Goal: Task Accomplishment & Management: Manage account settings

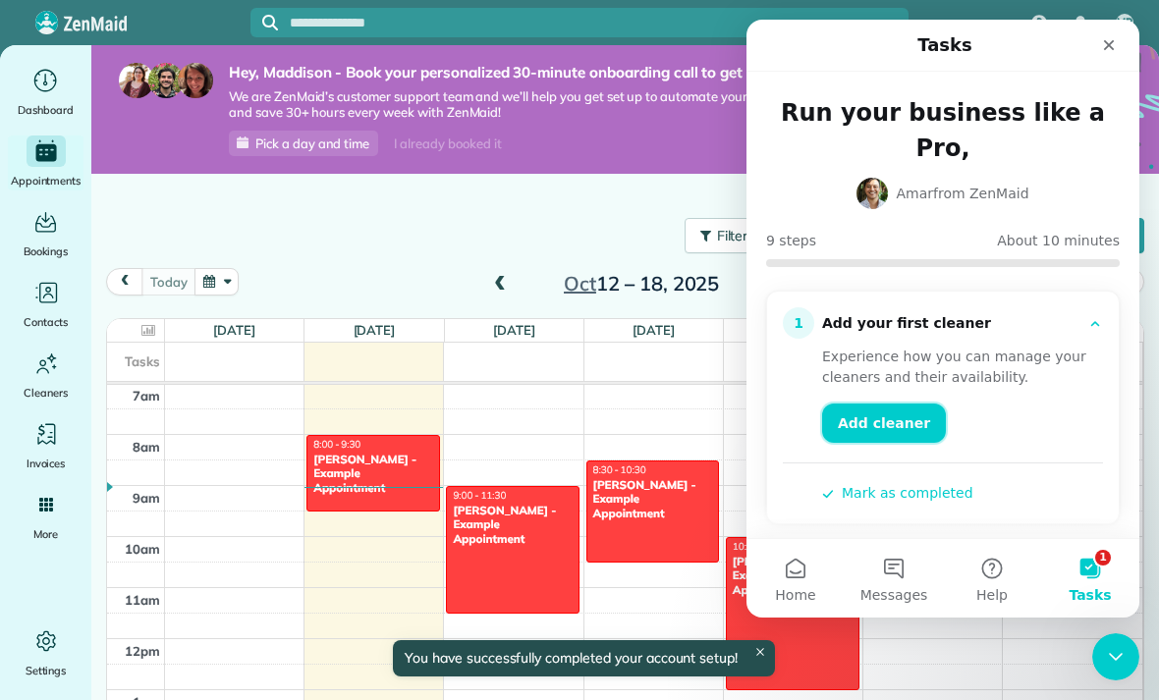
click at [896, 404] on link "Add cleaner" at bounding box center [884, 423] width 124 height 39
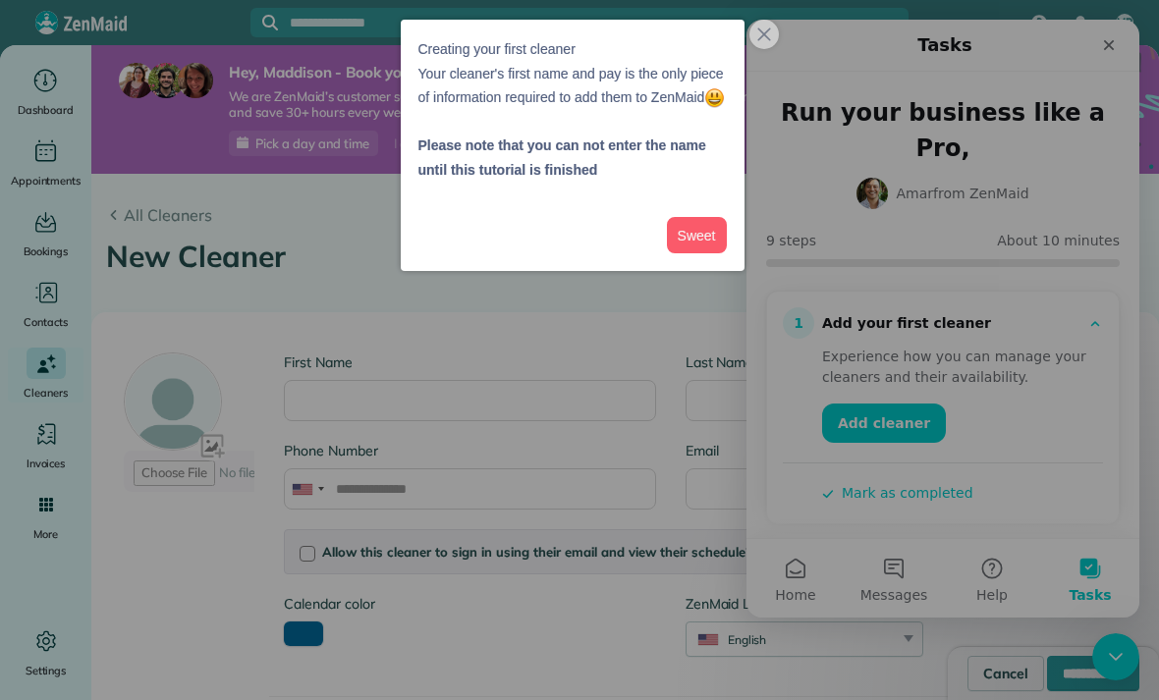
click at [766, 58] on div at bounding box center [579, 350] width 1159 height 700
click at [791, 50] on div at bounding box center [579, 350] width 1159 height 700
click at [762, 42] on button "close," at bounding box center [763, 34] width 29 height 29
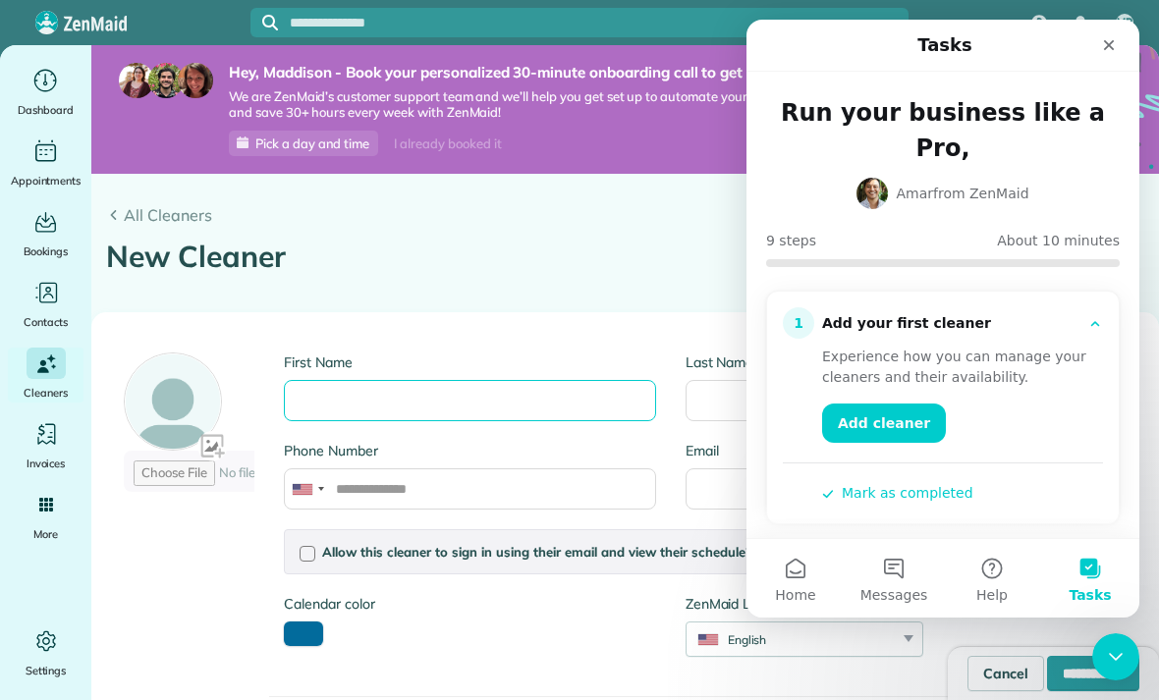
click at [521, 392] on input "First Name" at bounding box center [469, 400] width 371 height 41
type input "*******"
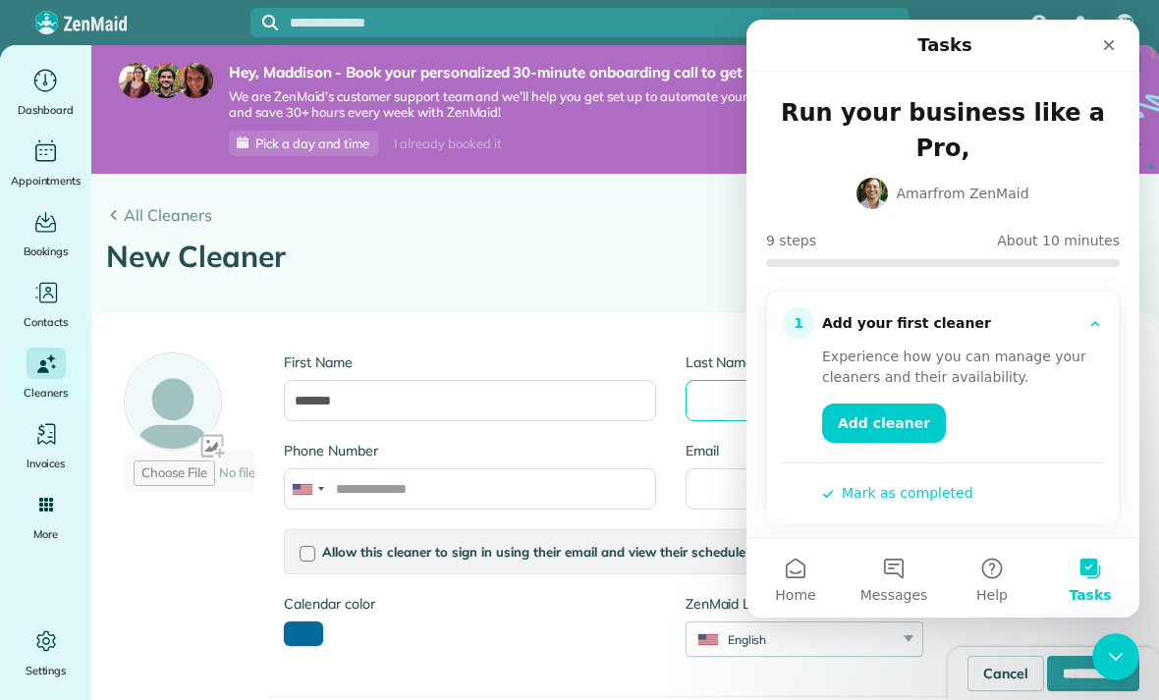
click at [723, 383] on input "Last Name" at bounding box center [871, 400] width 371 height 41
type input "*********"
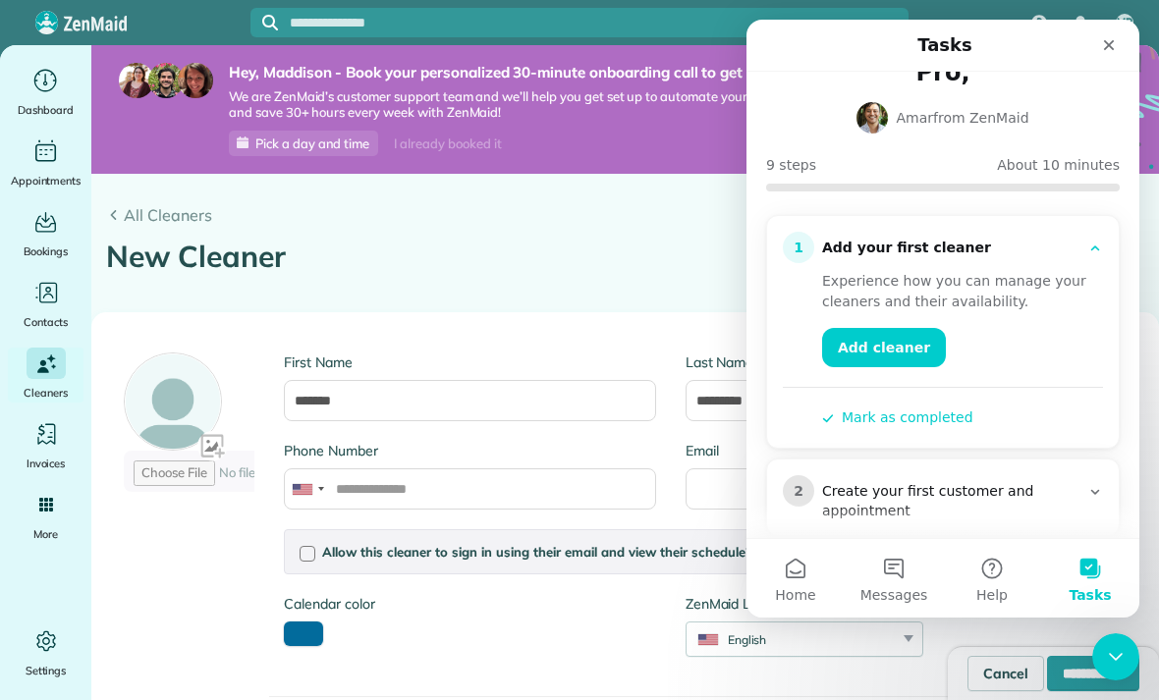
scroll to position [73, 0]
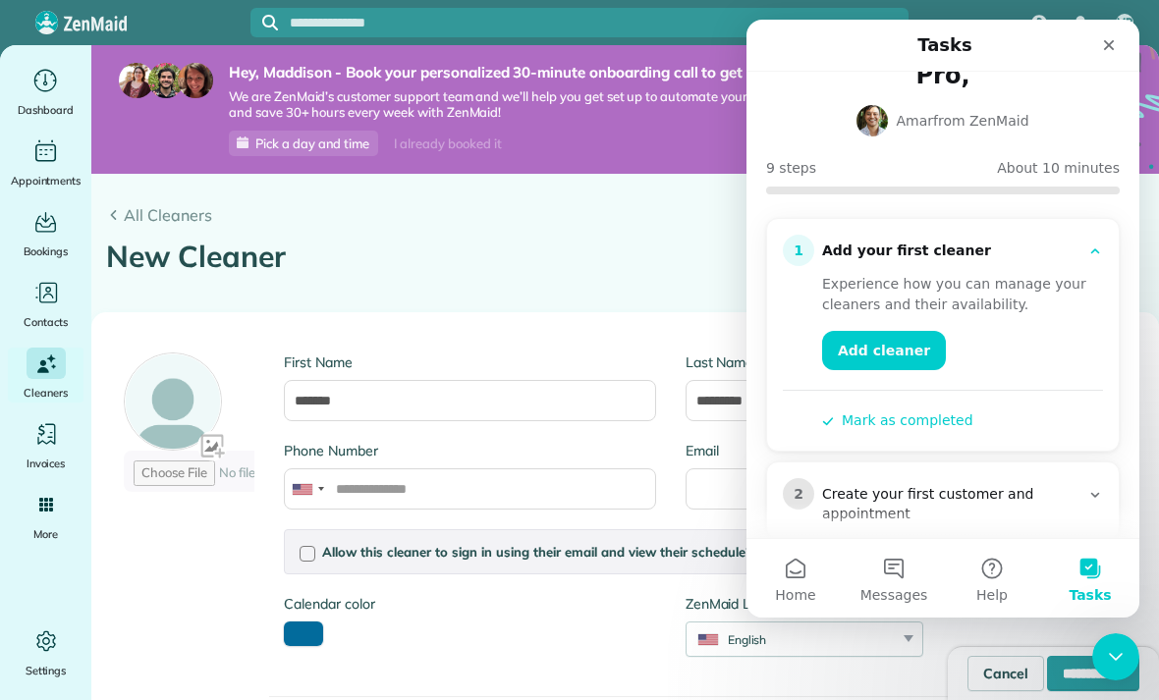
click at [938, 411] on button "Mark as completed" at bounding box center [897, 421] width 151 height 21
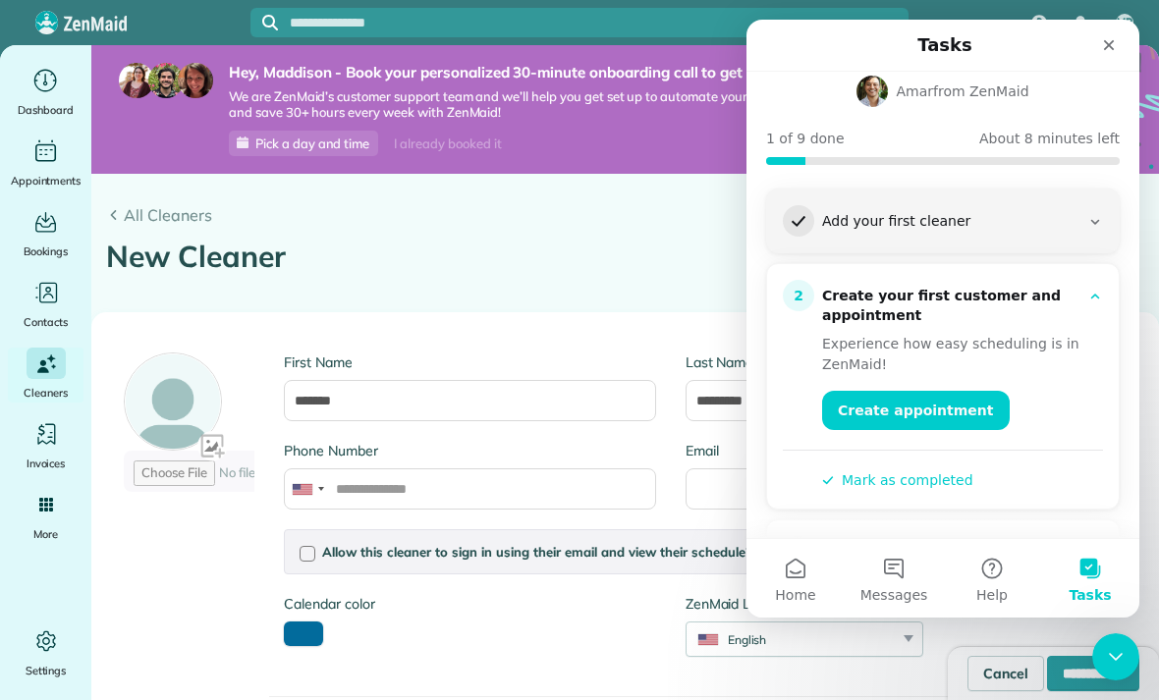
scroll to position [103, 0]
click at [919, 390] on link "Create appointment" at bounding box center [916, 409] width 188 height 39
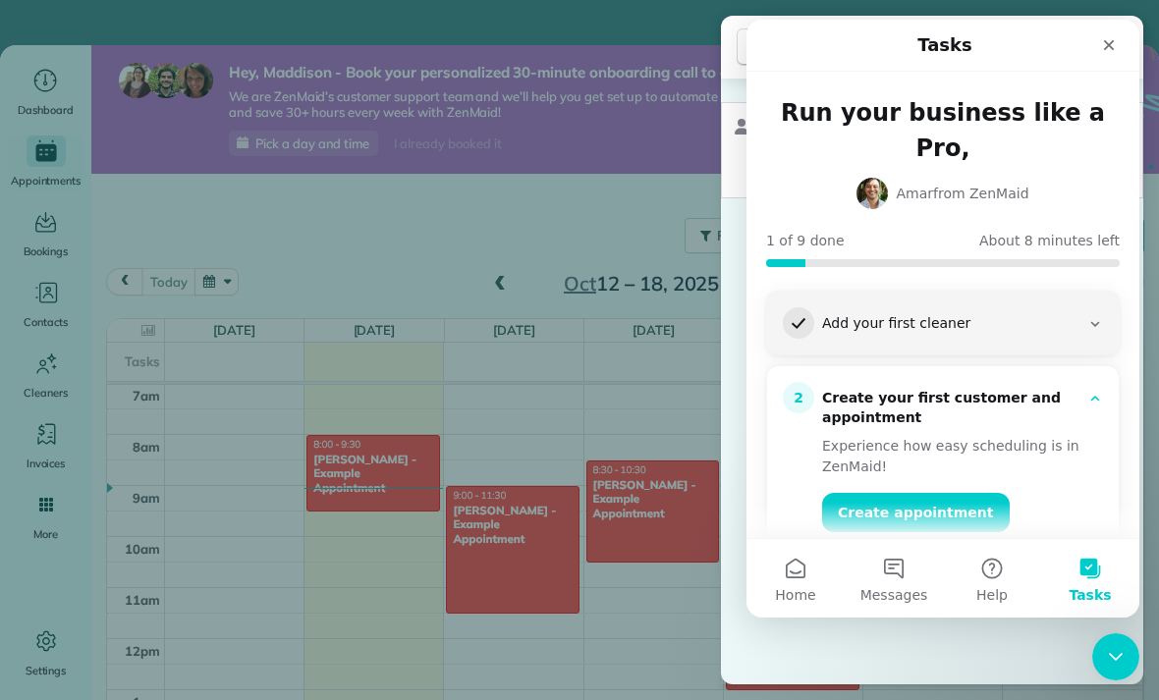
click at [397, 455] on div "Cancel New appointment Select a contact Add new" at bounding box center [579, 350] width 1159 height 700
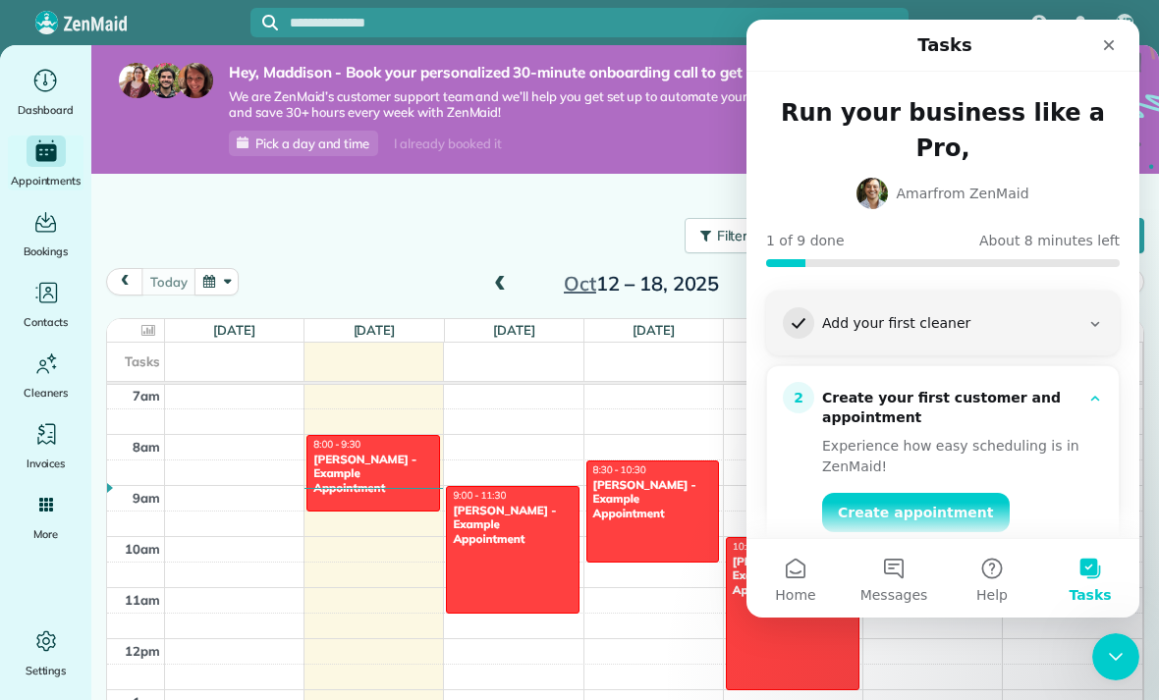
click at [378, 489] on div "Debbie Sardone - Example Appointment" at bounding box center [373, 474] width 122 height 42
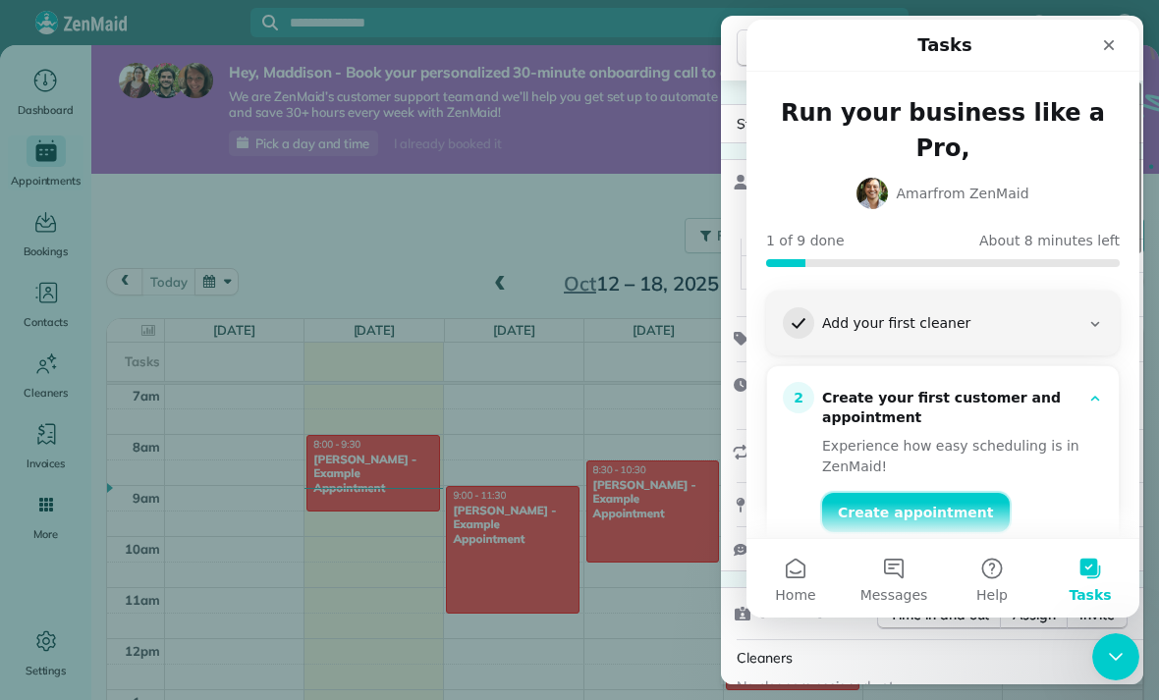
click at [913, 493] on link "Create appointment" at bounding box center [916, 512] width 188 height 39
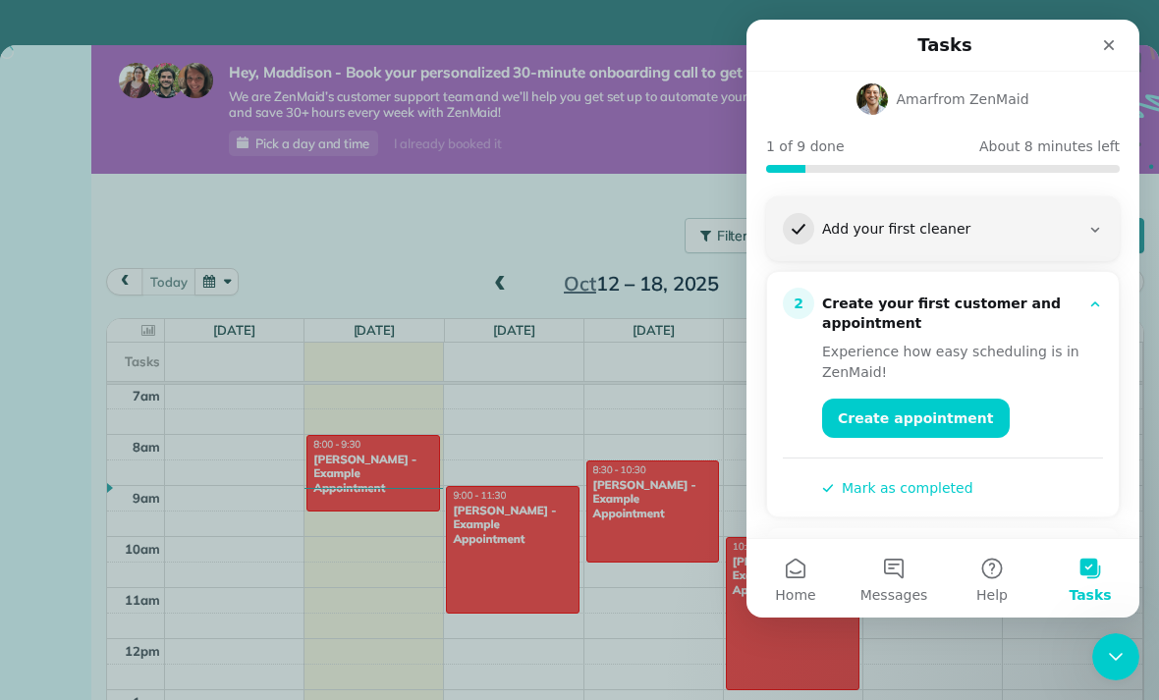
scroll to position [95, 0]
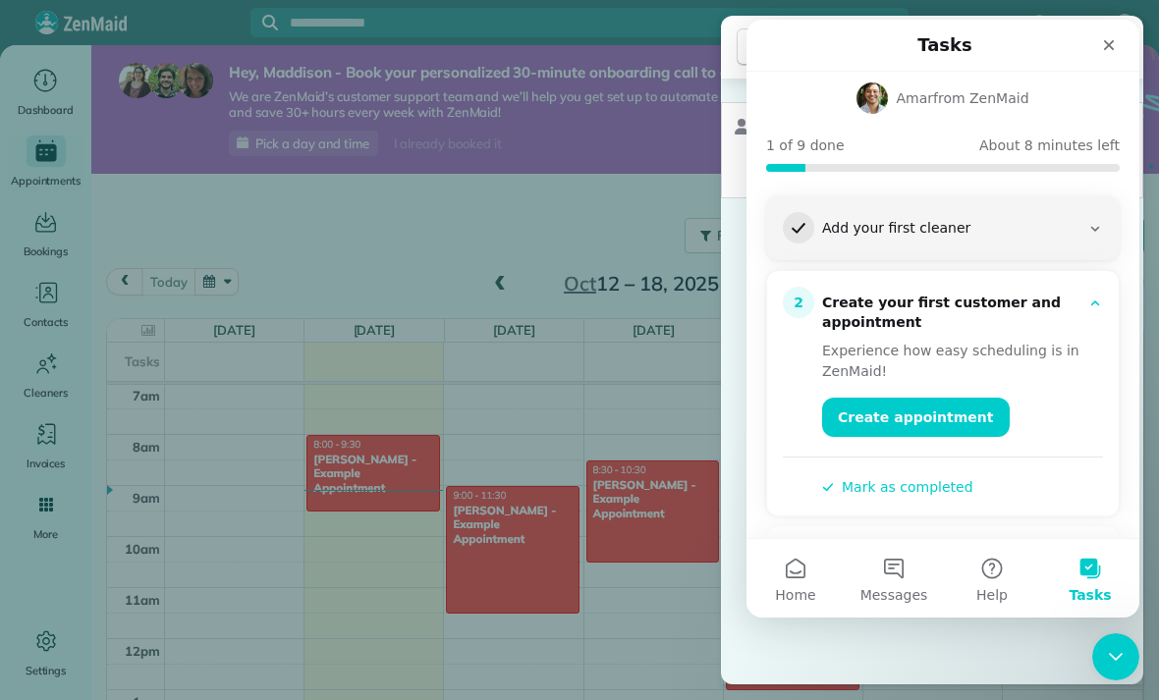
click at [976, 457] on div "Experience how easy scheduling is in ZenMaid! Create appointment Mark as comple…" at bounding box center [943, 415] width 320 height 165
click at [912, 477] on button "Mark as completed" at bounding box center [897, 487] width 151 height 21
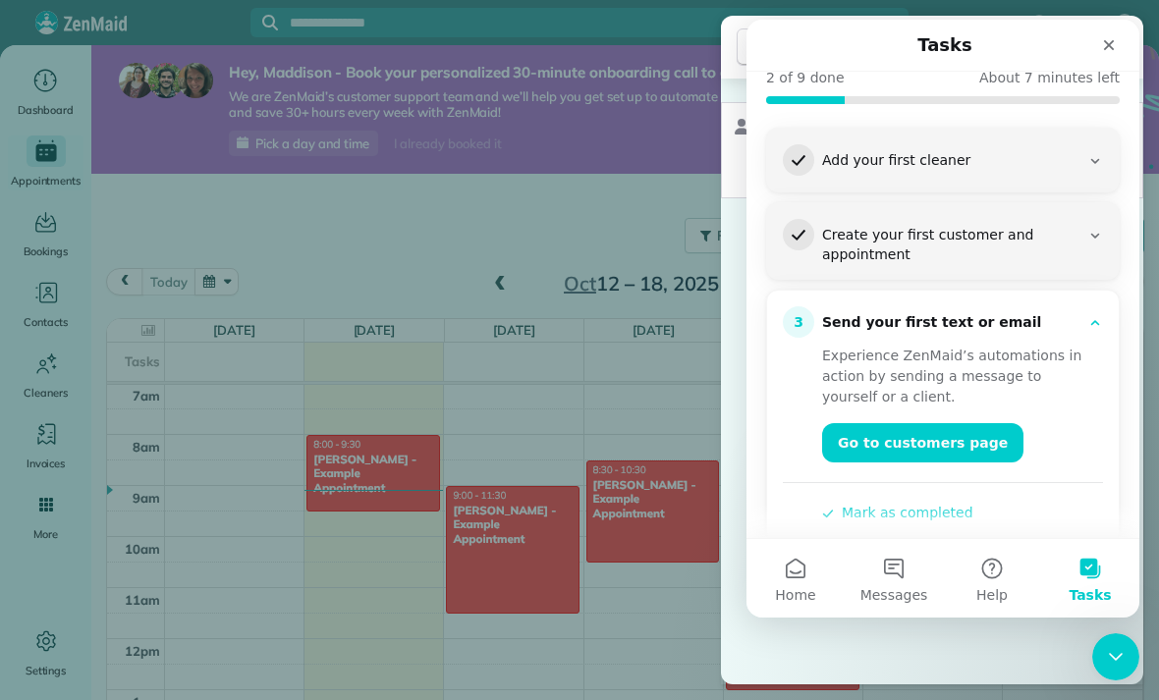
scroll to position [164, 0]
click at [952, 422] on link "Go to customers page" at bounding box center [922, 441] width 201 height 39
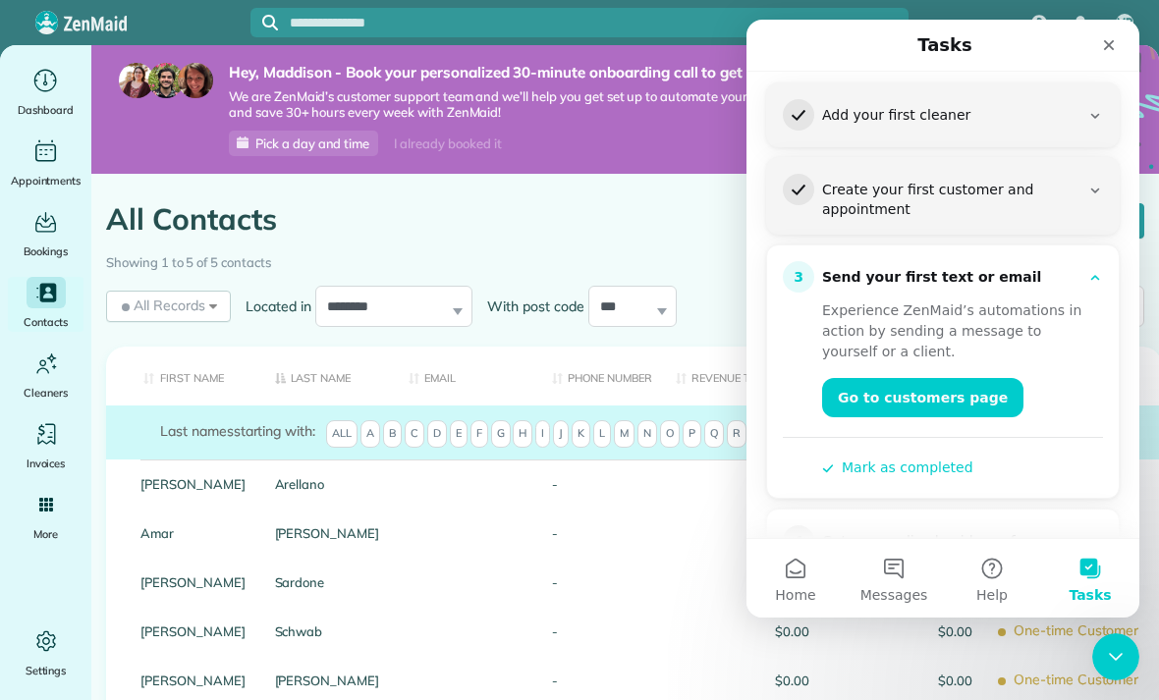
scroll to position [209, 0]
click at [719, 311] on div "**********" at bounding box center [491, 306] width 771 height 51
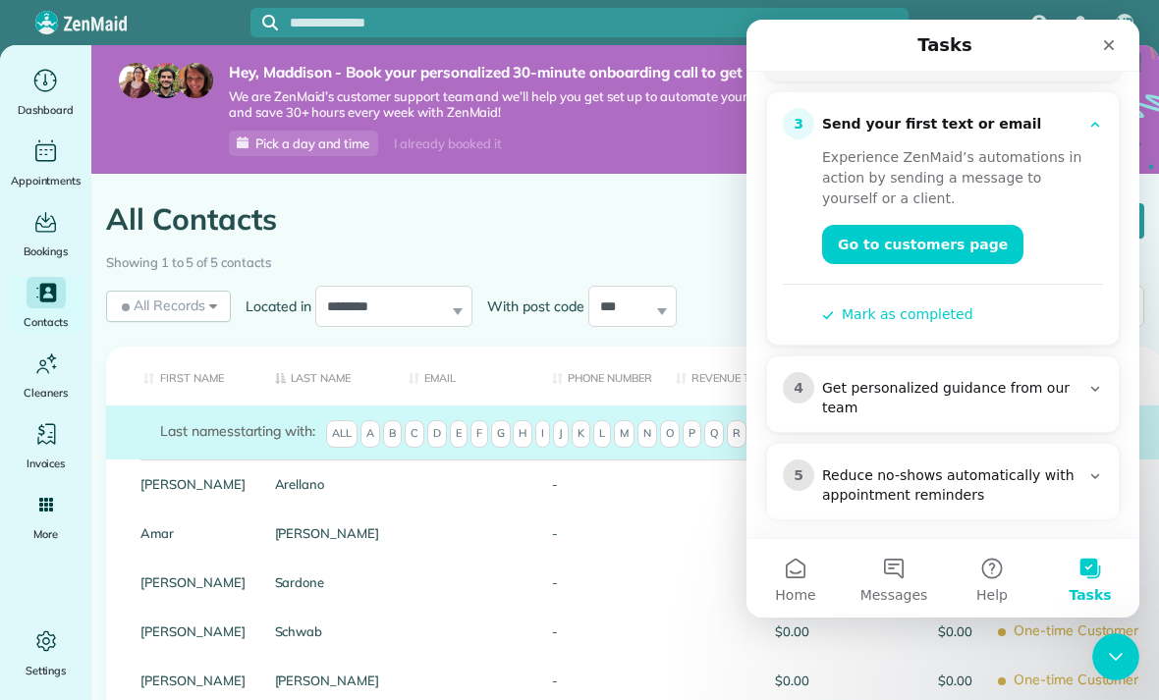
scroll to position [336, 0]
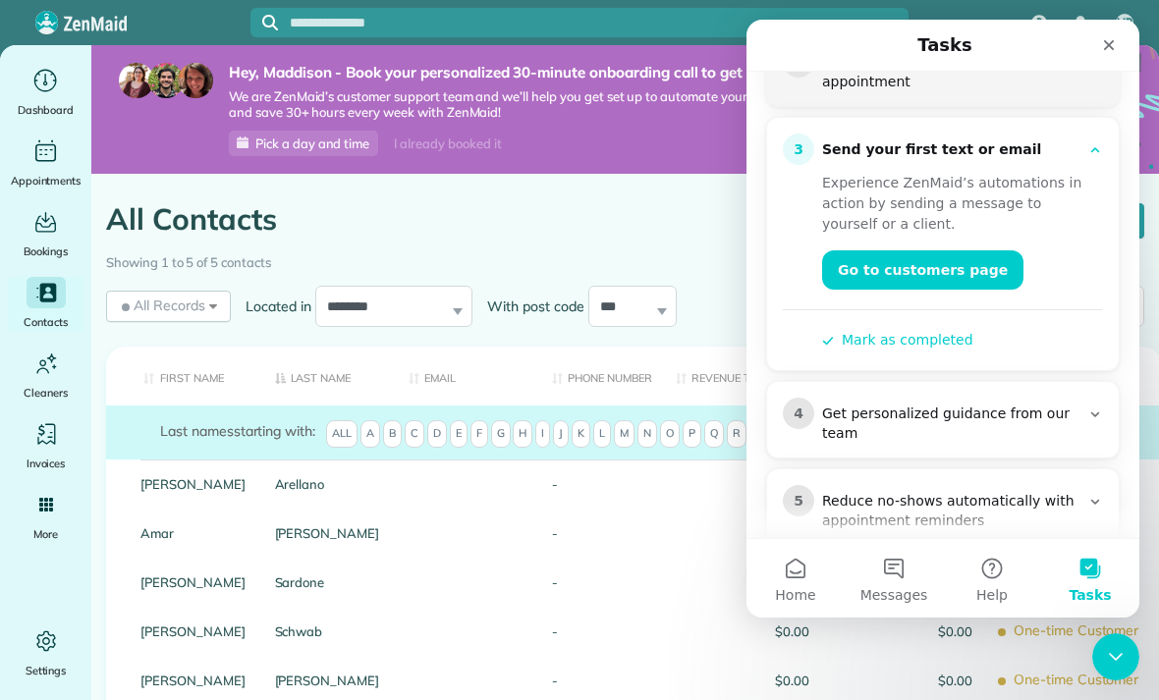
click at [596, 260] on div "Showing 1 to 5 of 5 contacts" at bounding box center [625, 260] width 1038 height 28
click at [648, 252] on div "Showing 1 to 5 of 5 contacts" at bounding box center [625, 260] width 1038 height 28
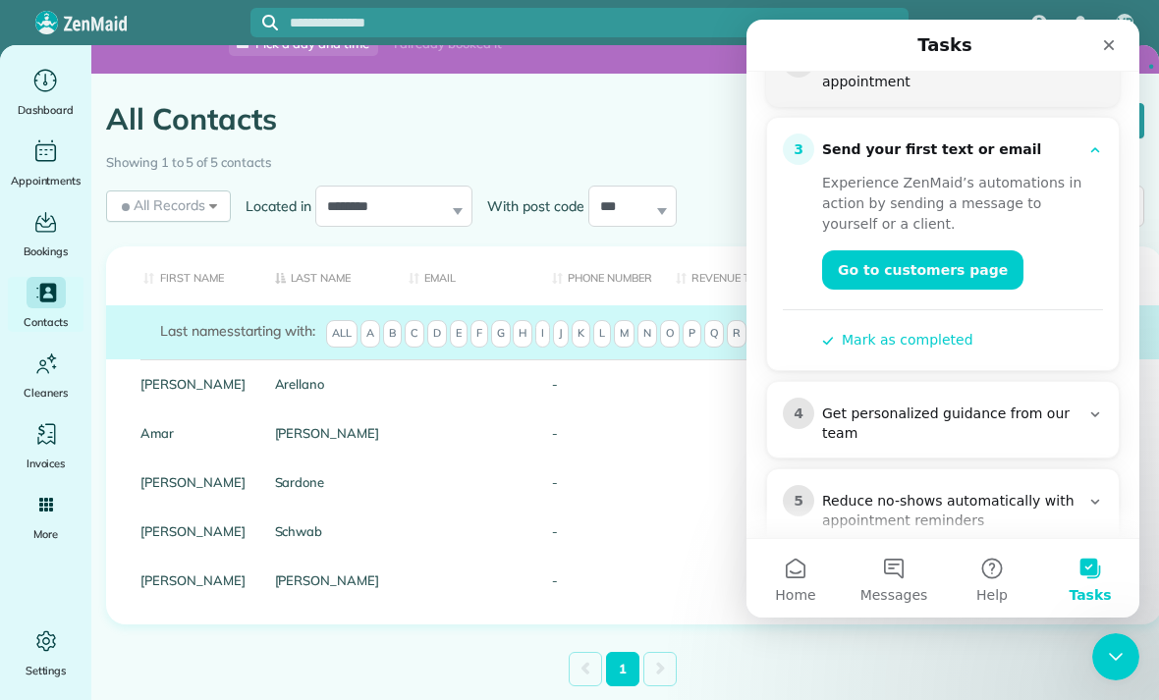
scroll to position [99, 0]
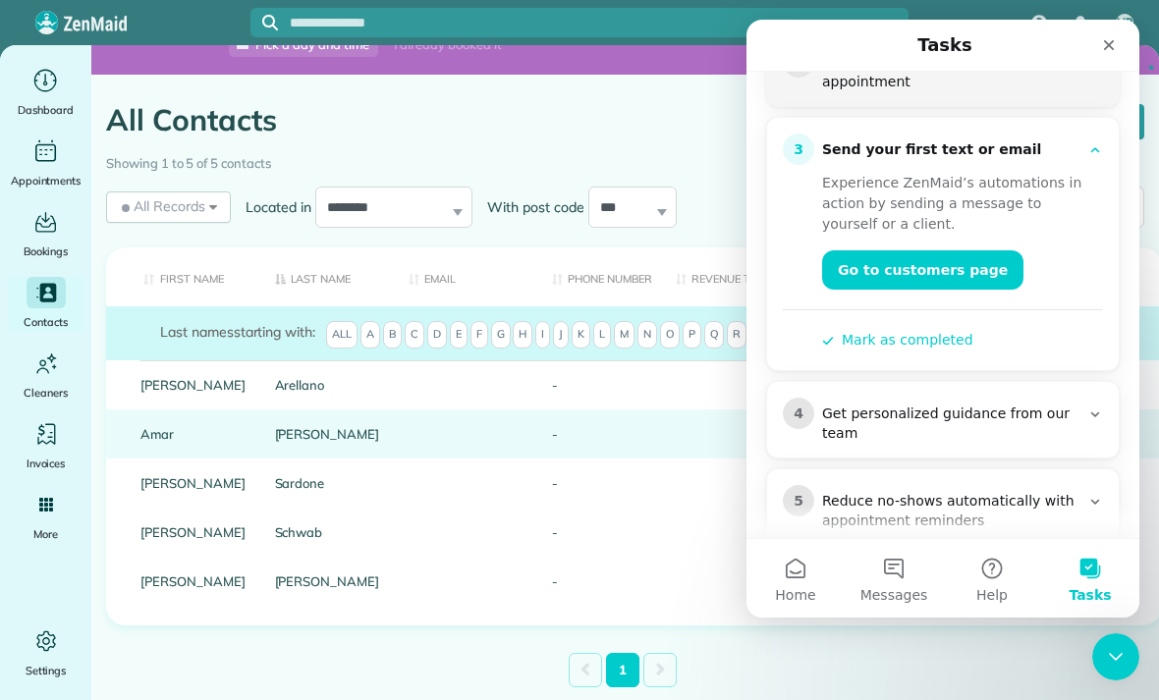
click at [260, 435] on div "Amar" at bounding box center [193, 434] width 135 height 49
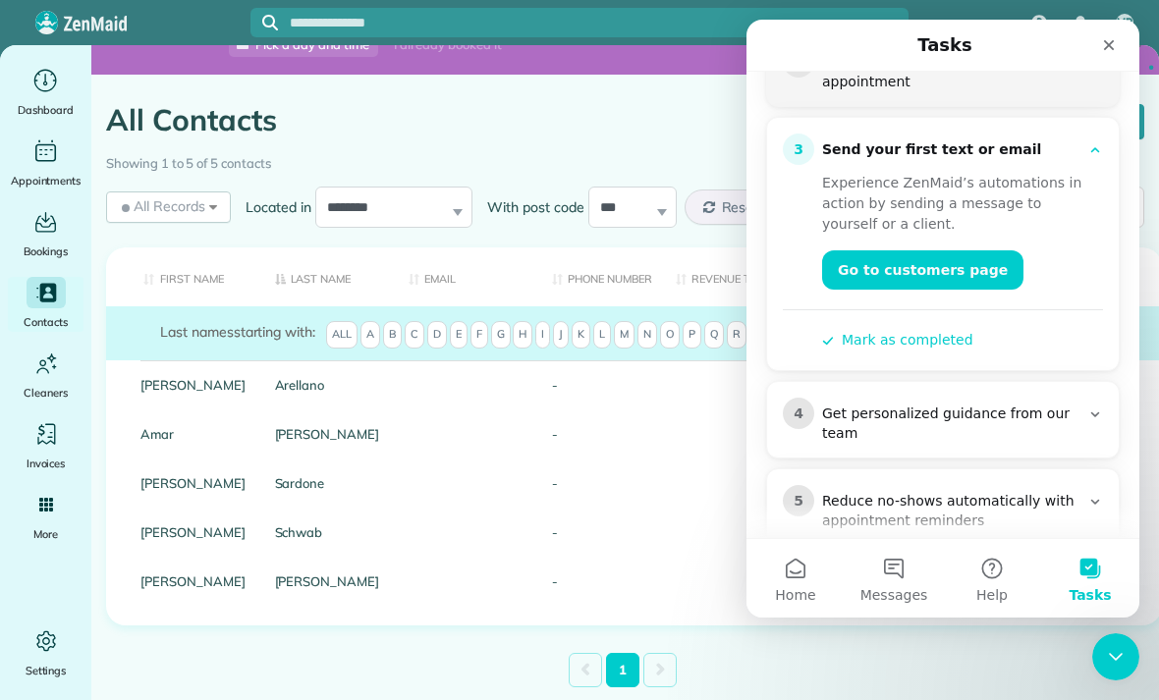
click at [891, 330] on button "Mark as completed" at bounding box center [897, 340] width 151 height 21
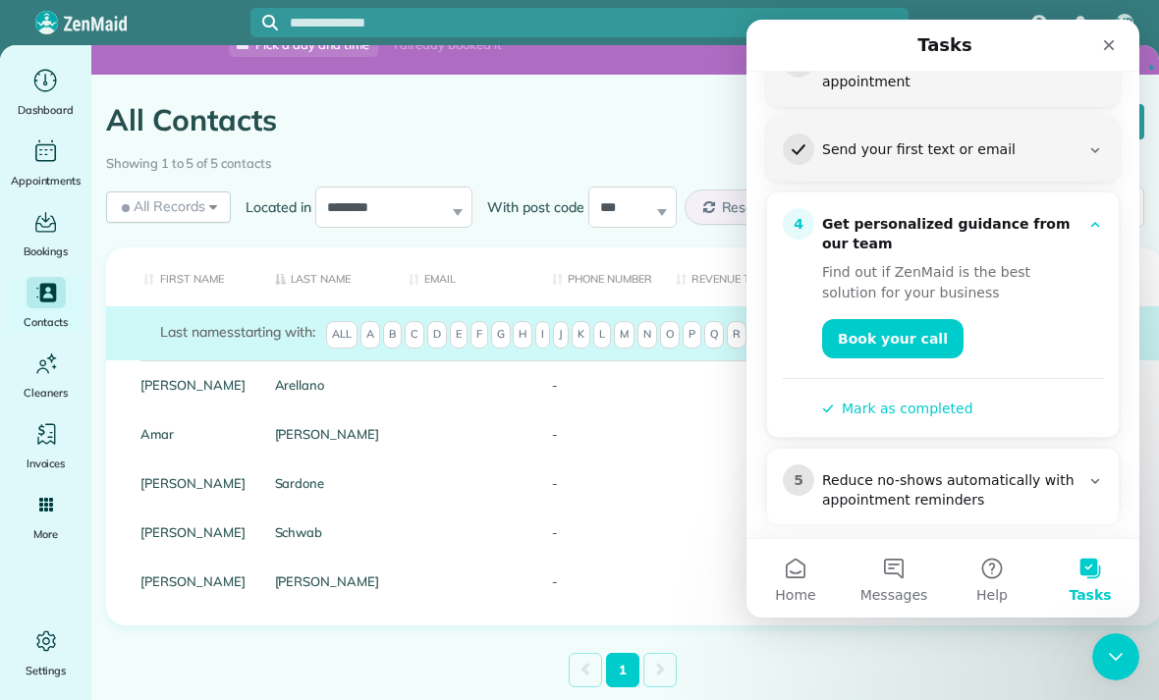
click at [937, 399] on button "Mark as completed" at bounding box center [897, 409] width 151 height 21
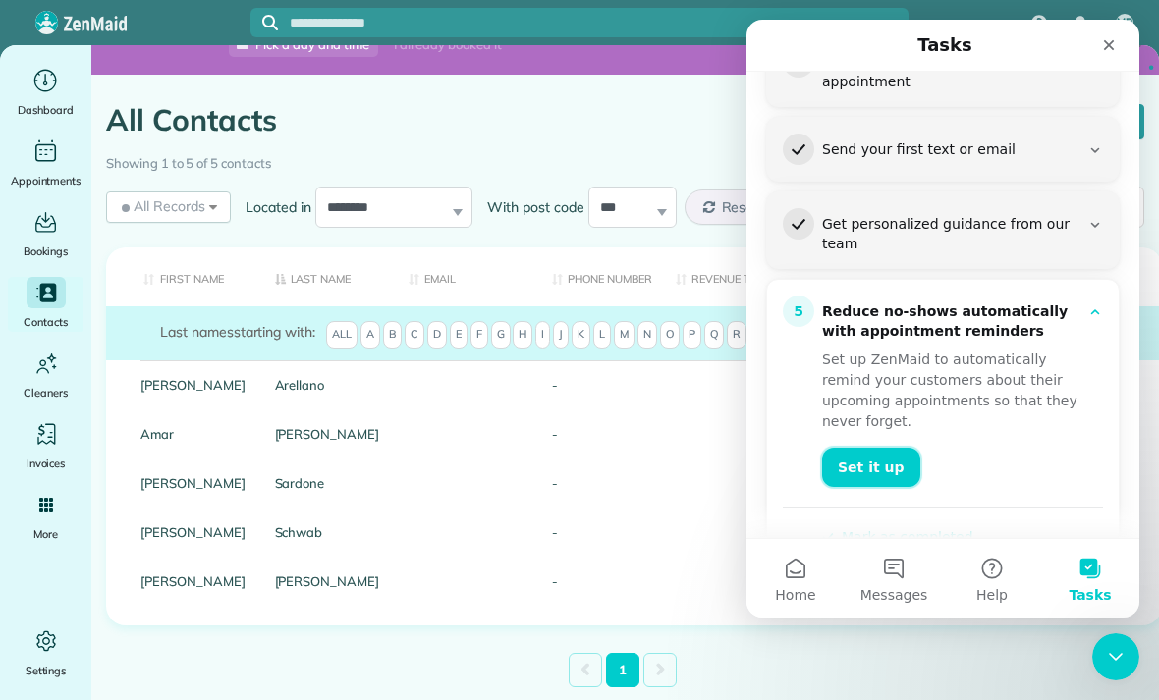
click at [862, 448] on link "Set it up" at bounding box center [871, 467] width 98 height 39
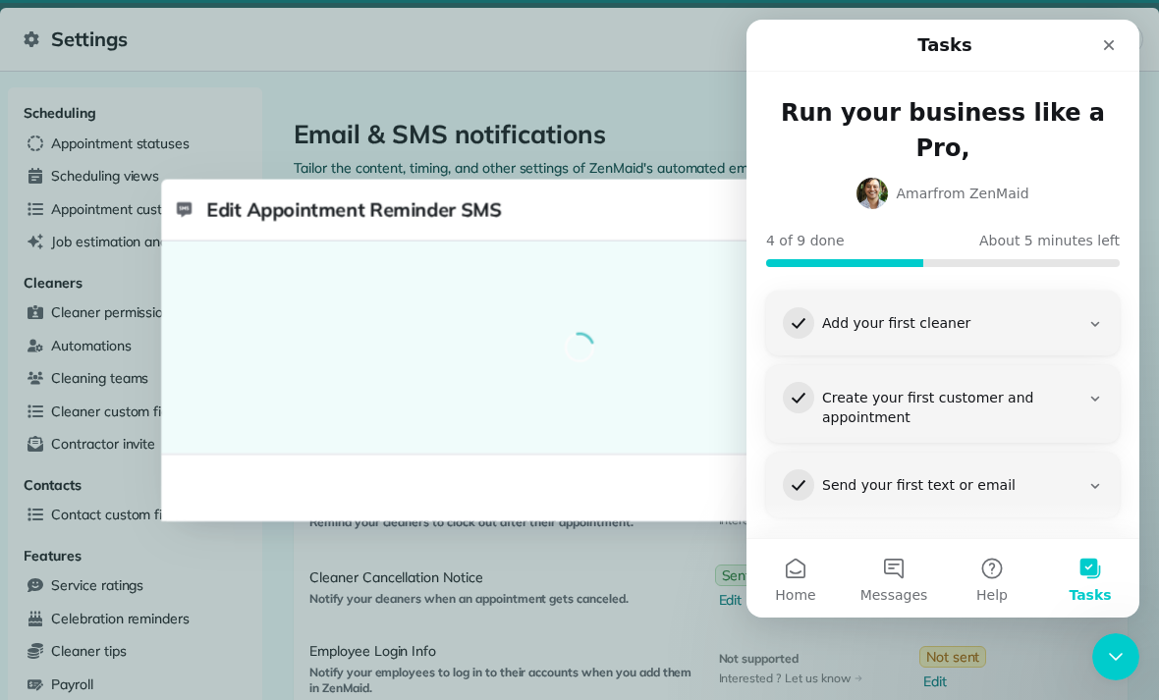
select select "**"
select select "********"
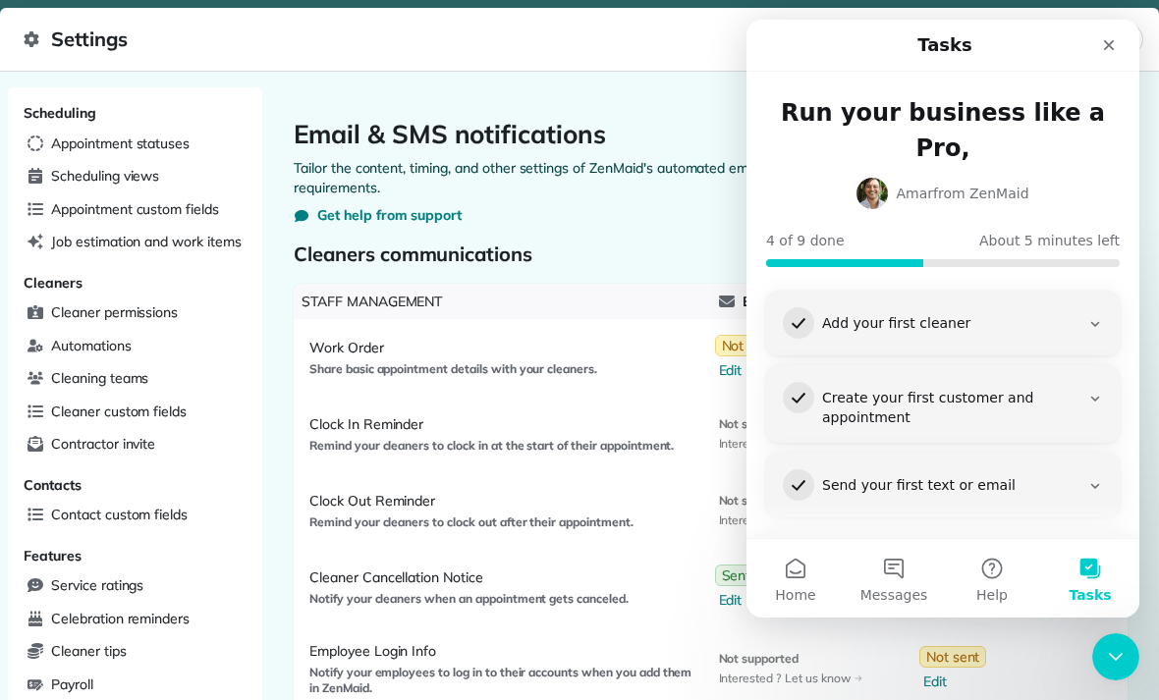
select select "*******"
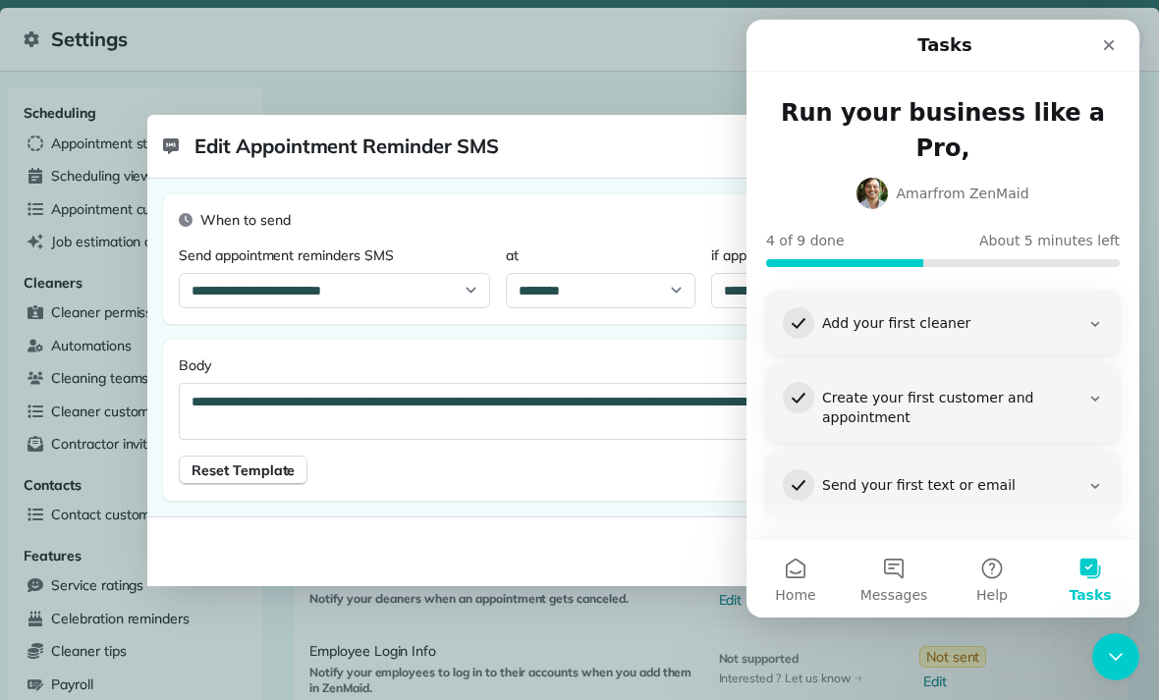
click at [1112, 528] on div "4 Get personalized guidance from our team" at bounding box center [943, 567] width 352 height 78
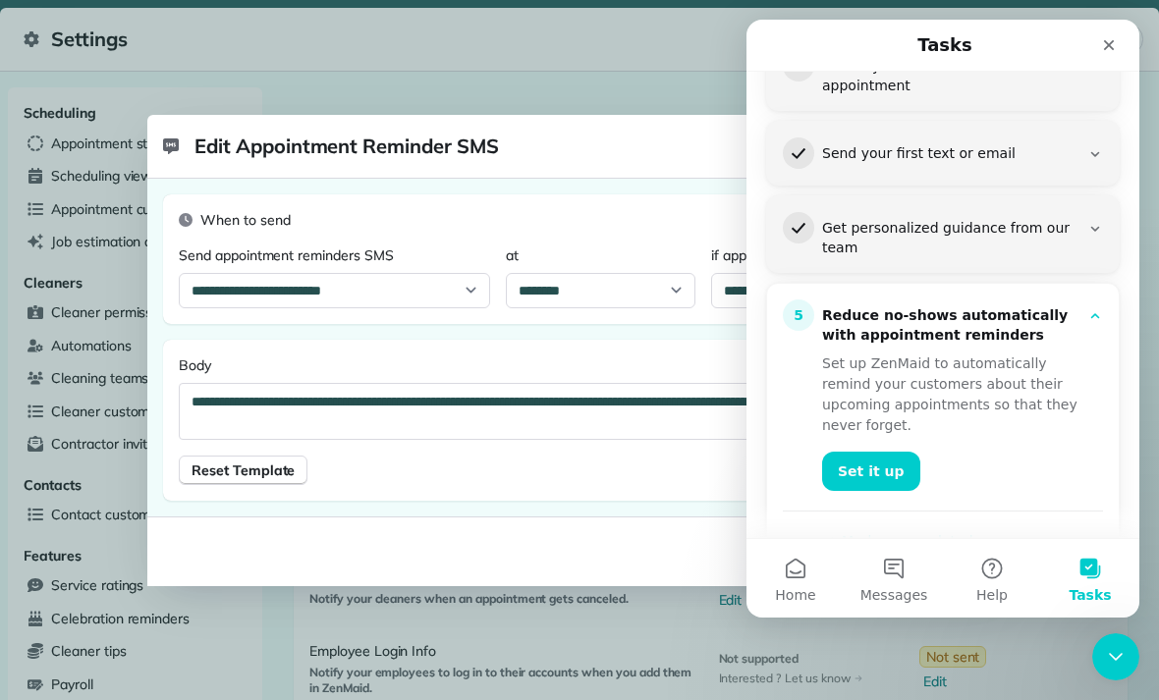
scroll to position [336, 0]
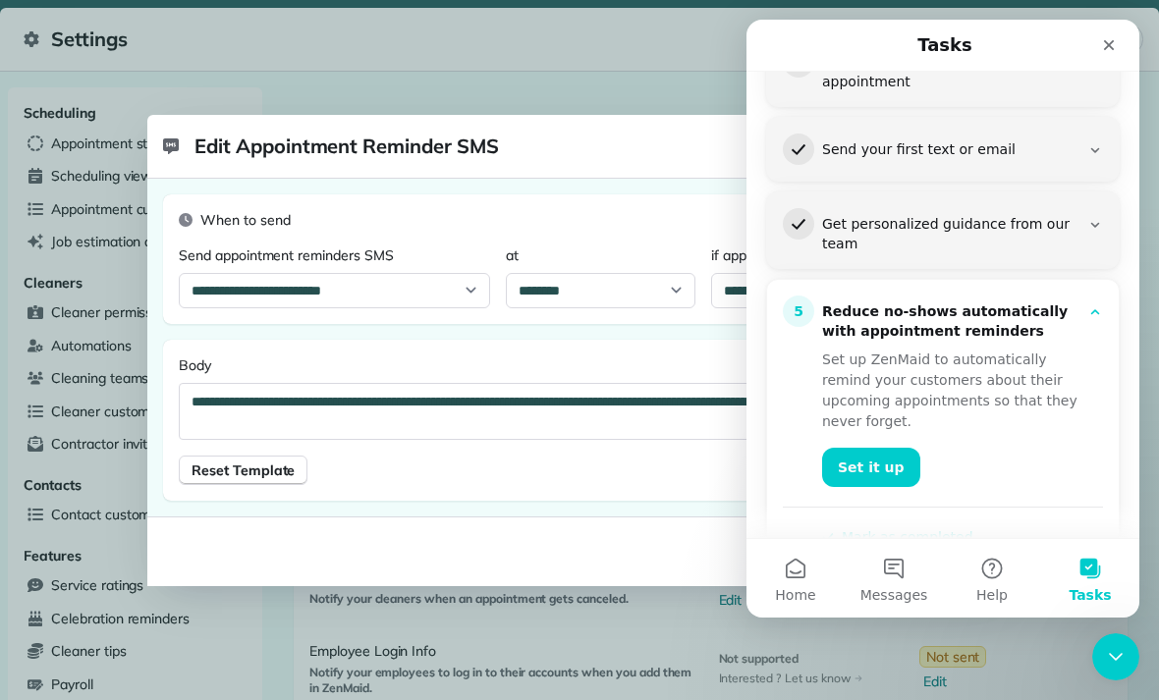
click at [961, 527] on button "Mark as completed" at bounding box center [897, 537] width 151 height 21
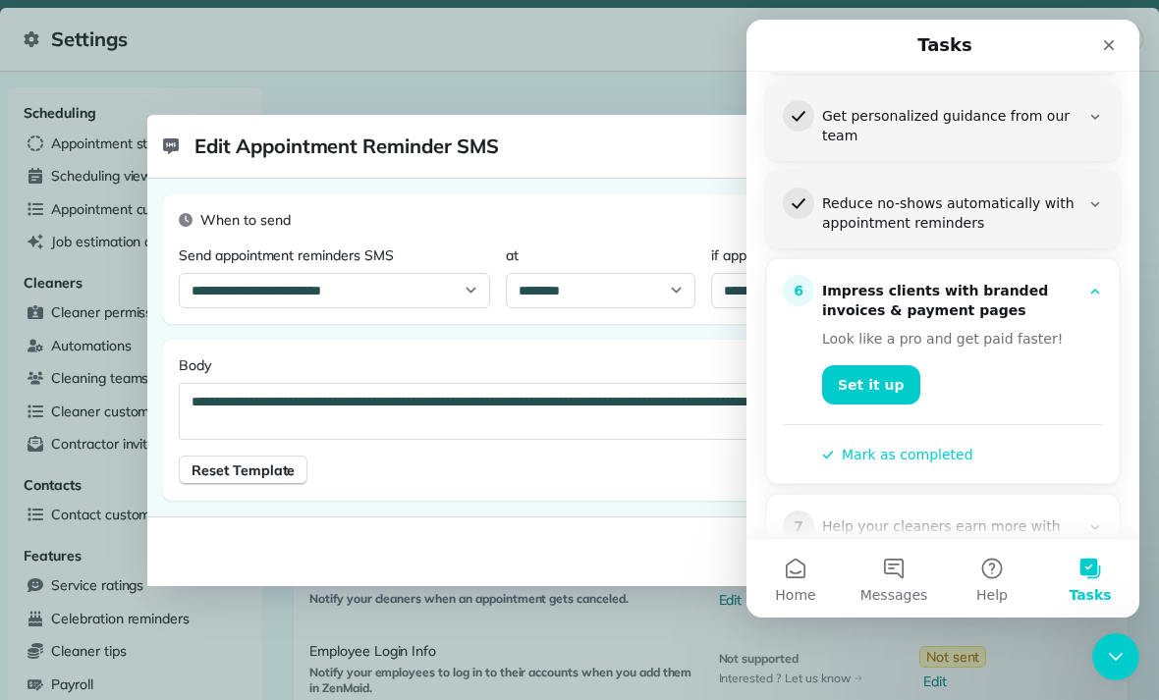
scroll to position [445, 0]
click at [845, 364] on link "Set it up" at bounding box center [871, 383] width 98 height 39
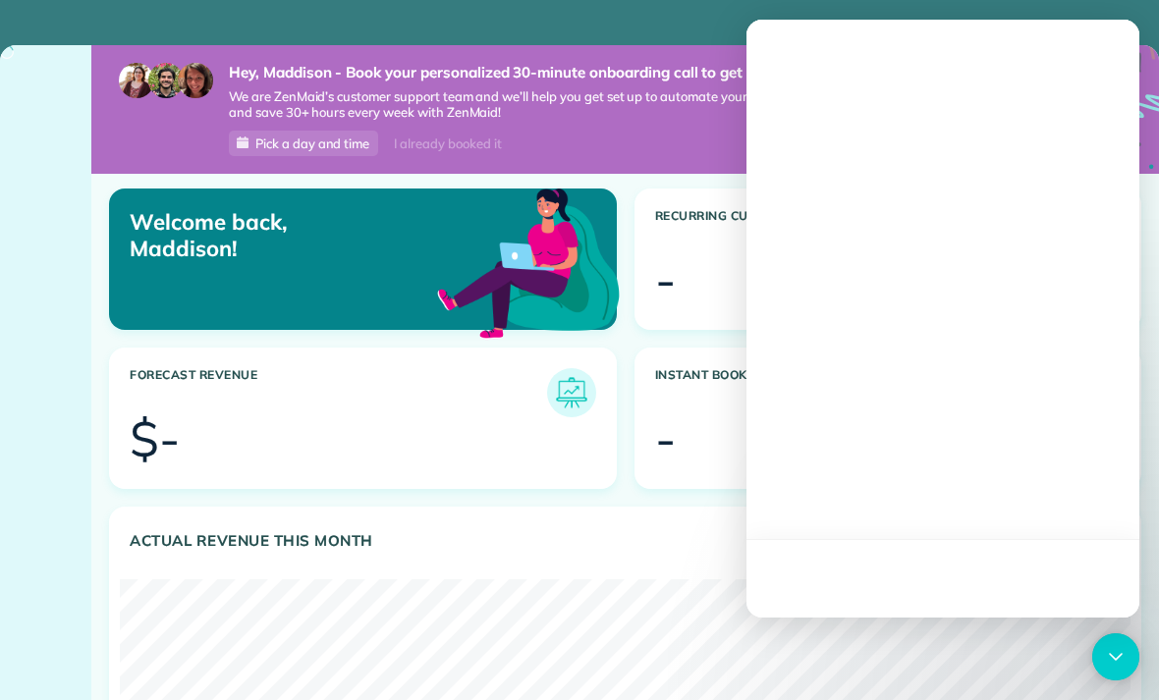
scroll to position [449, 1011]
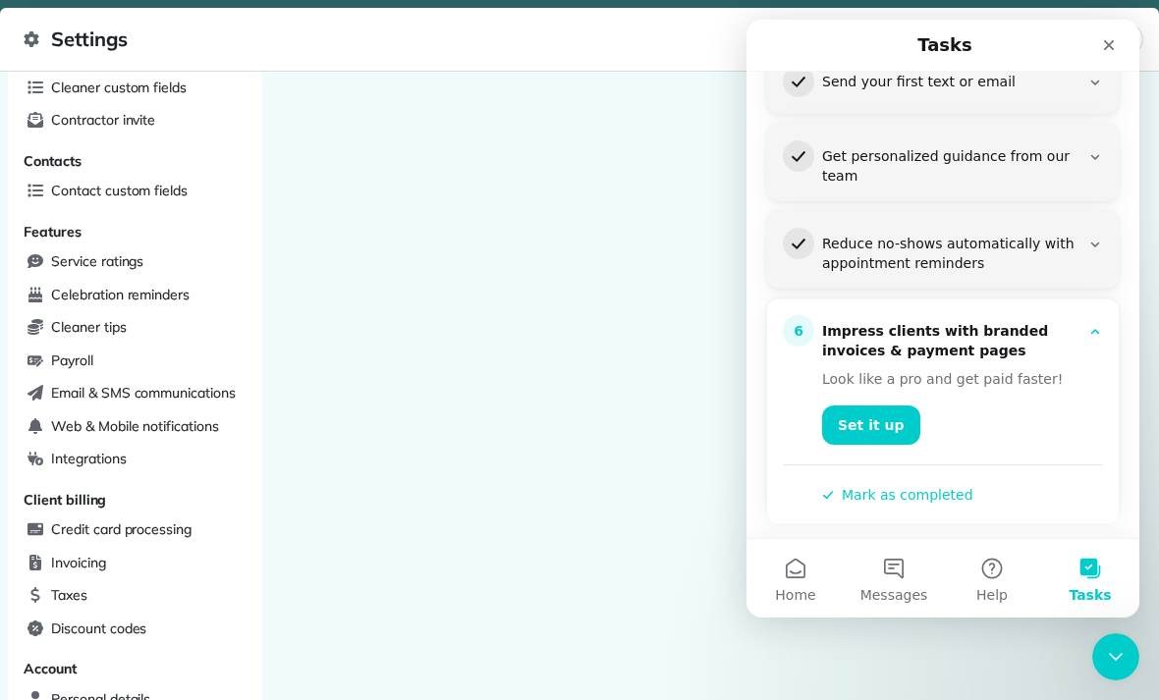
scroll to position [412, 0]
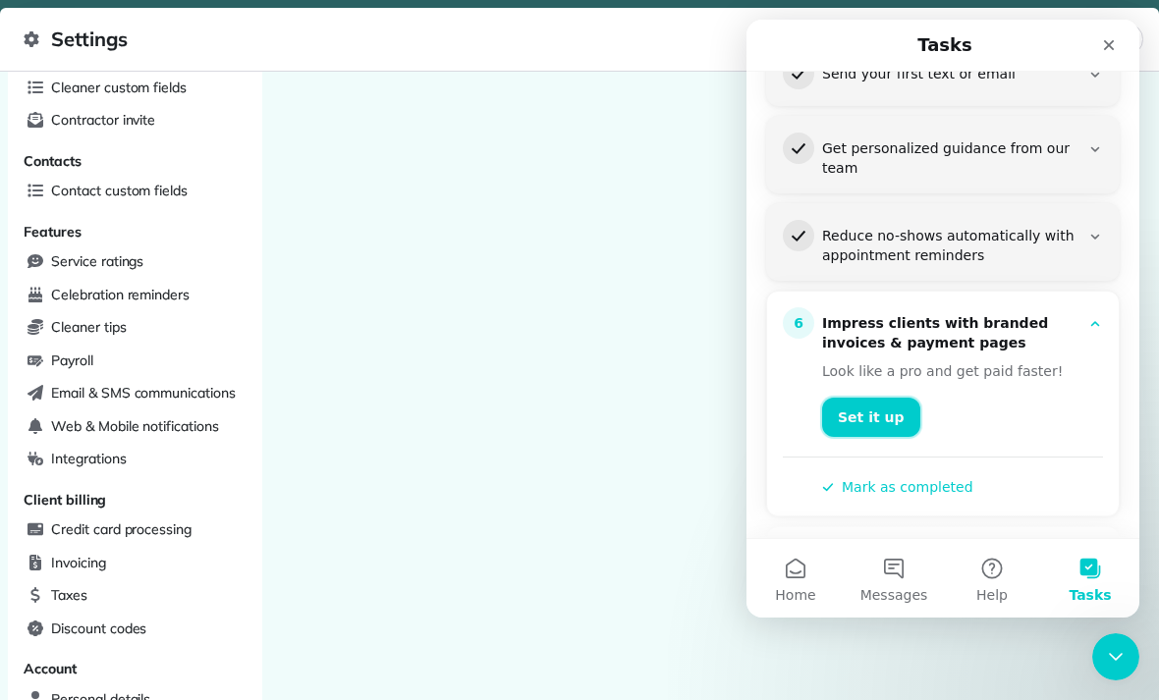
click at [859, 398] on link "Set it up" at bounding box center [871, 417] width 98 height 39
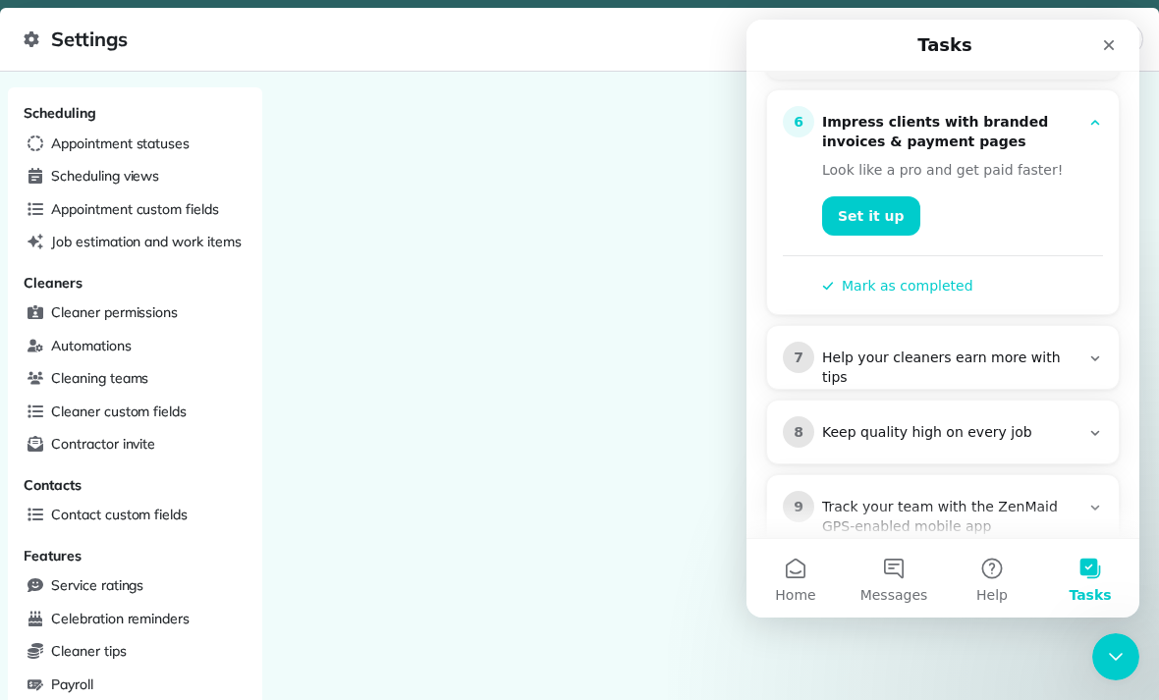
scroll to position [615, 0]
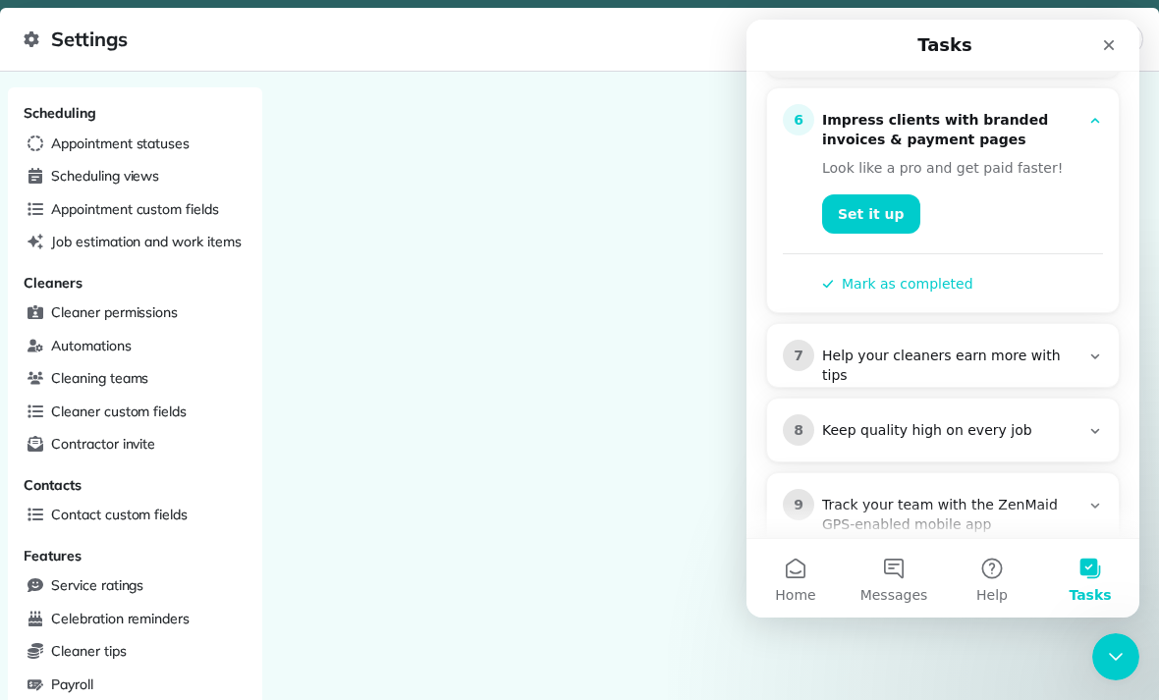
click at [1033, 347] on div "Help your cleaners earn more with tips" at bounding box center [950, 366] width 257 height 39
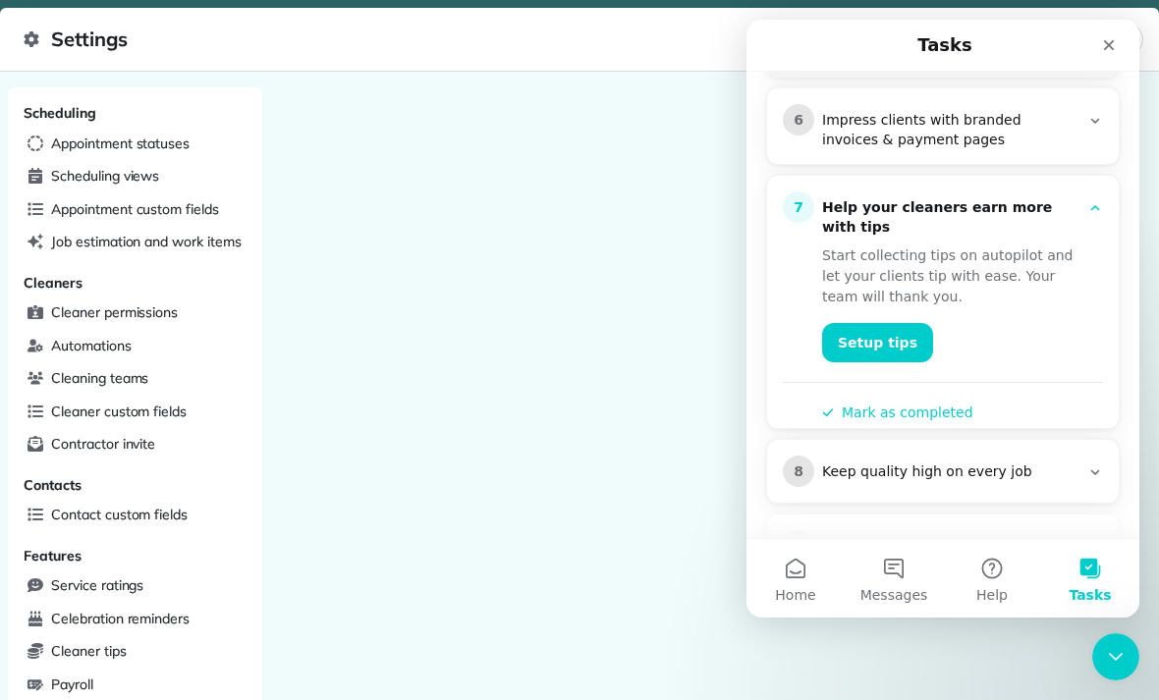
click at [943, 403] on button "Mark as completed" at bounding box center [897, 413] width 151 height 21
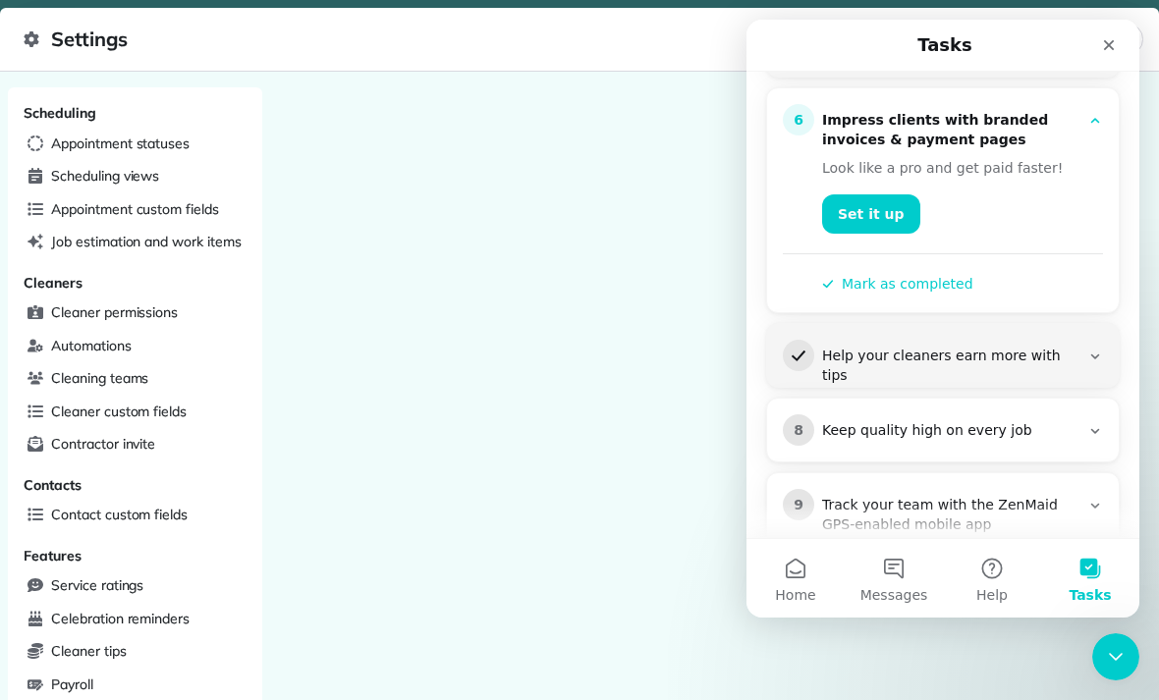
click at [1023, 421] on div "Keep quality high on every job" at bounding box center [950, 431] width 257 height 20
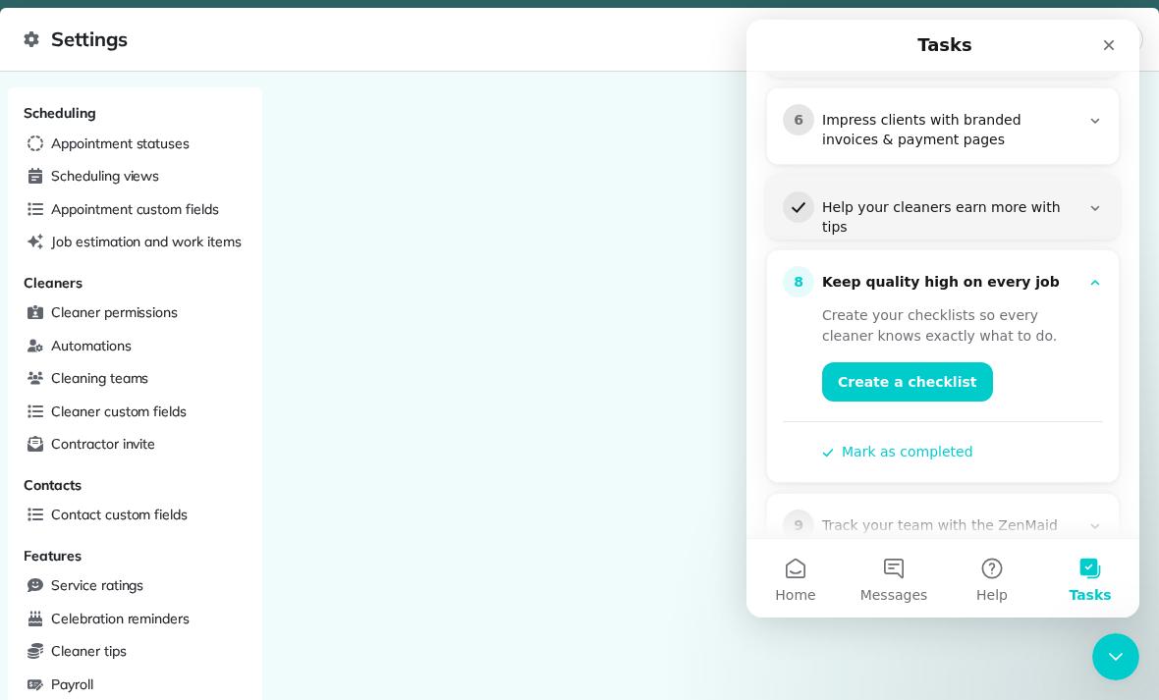
click at [1057, 198] on div "Help your cleaners earn more with tips" at bounding box center [950, 217] width 257 height 39
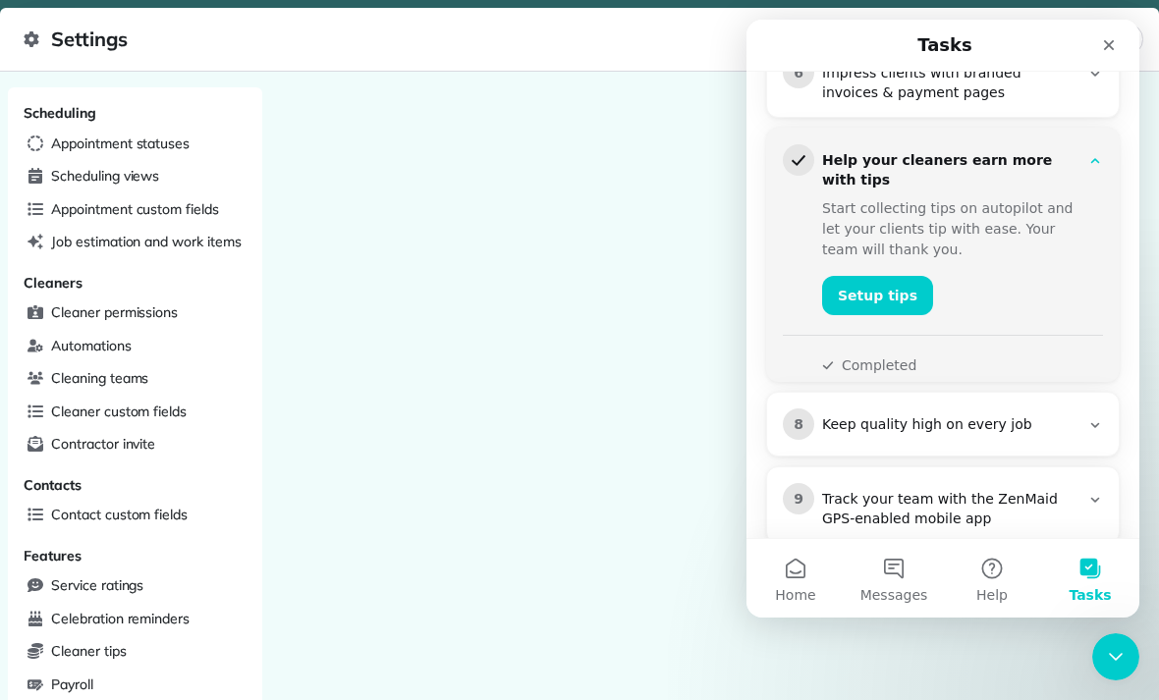
click at [971, 415] on div "Keep quality high on every job" at bounding box center [950, 425] width 257 height 20
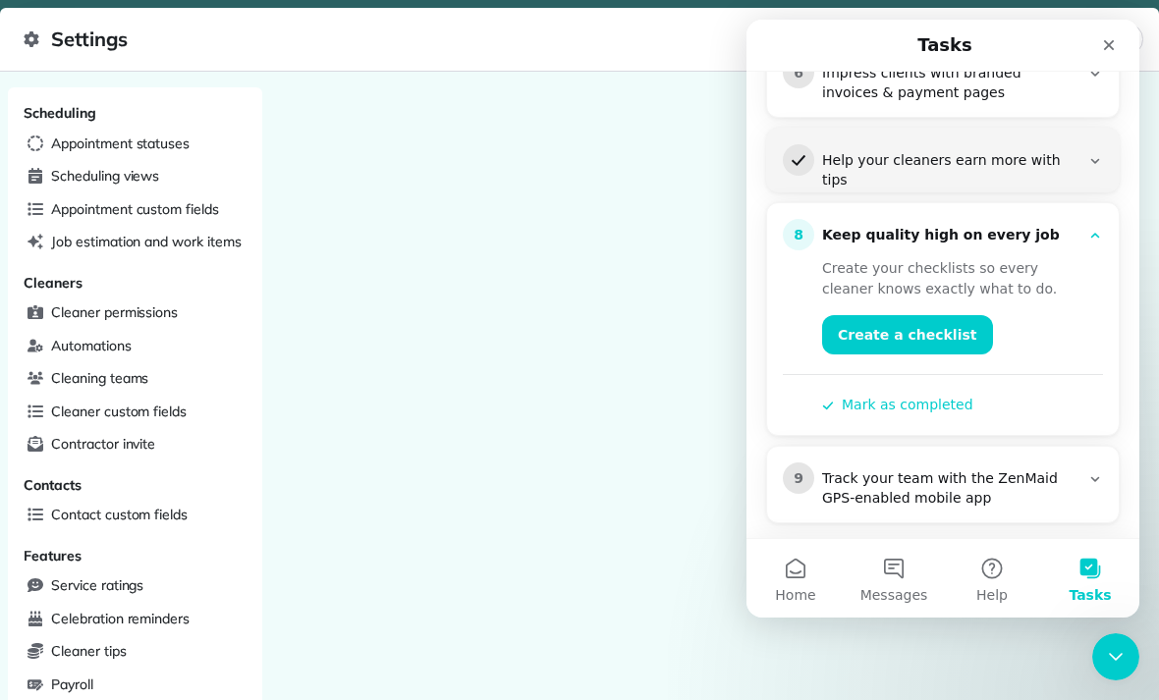
scroll to position [641, 0]
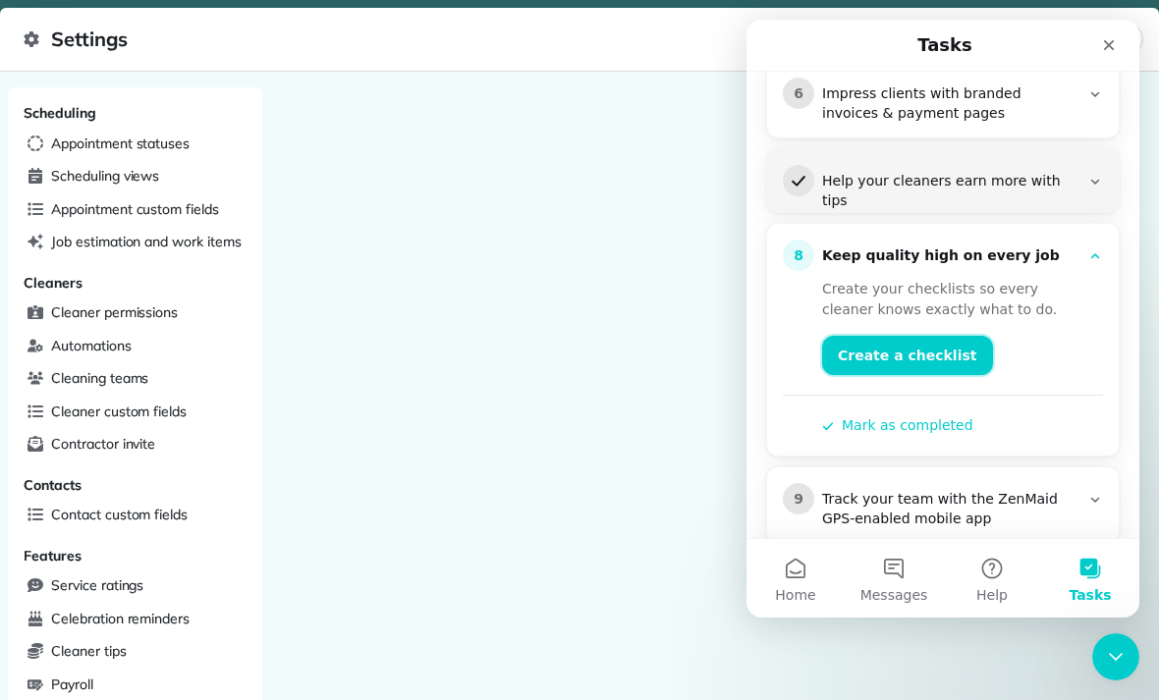
click at [929, 336] on link "Create a checklist" at bounding box center [907, 355] width 171 height 39
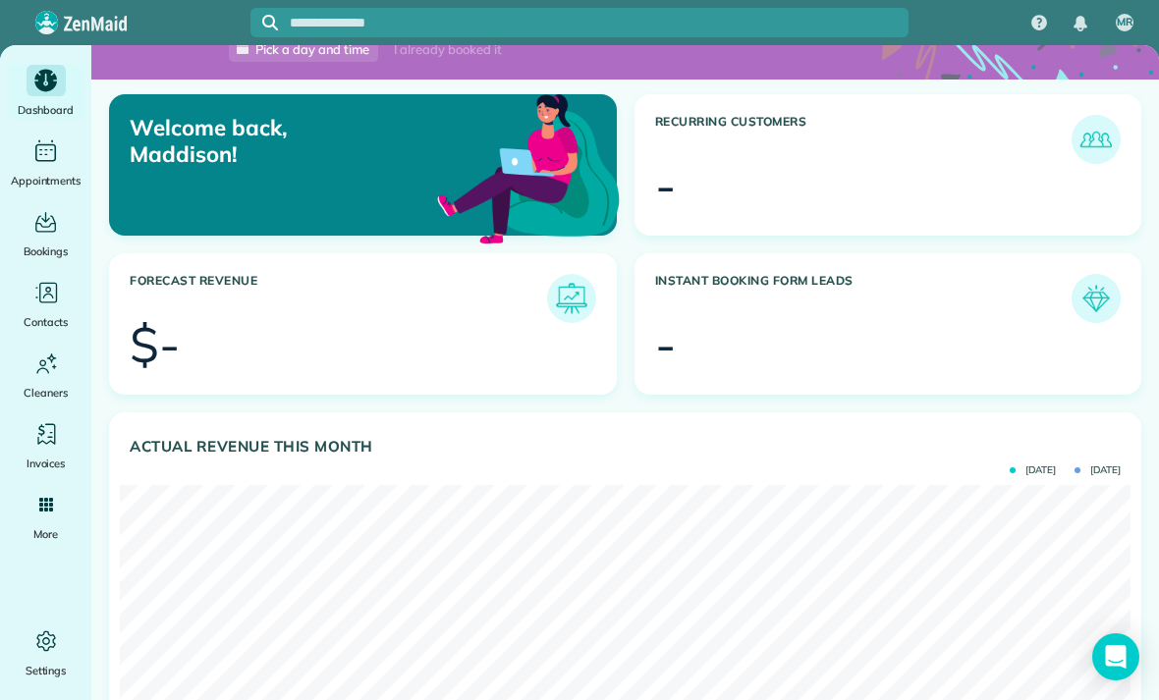
scroll to position [92, 0]
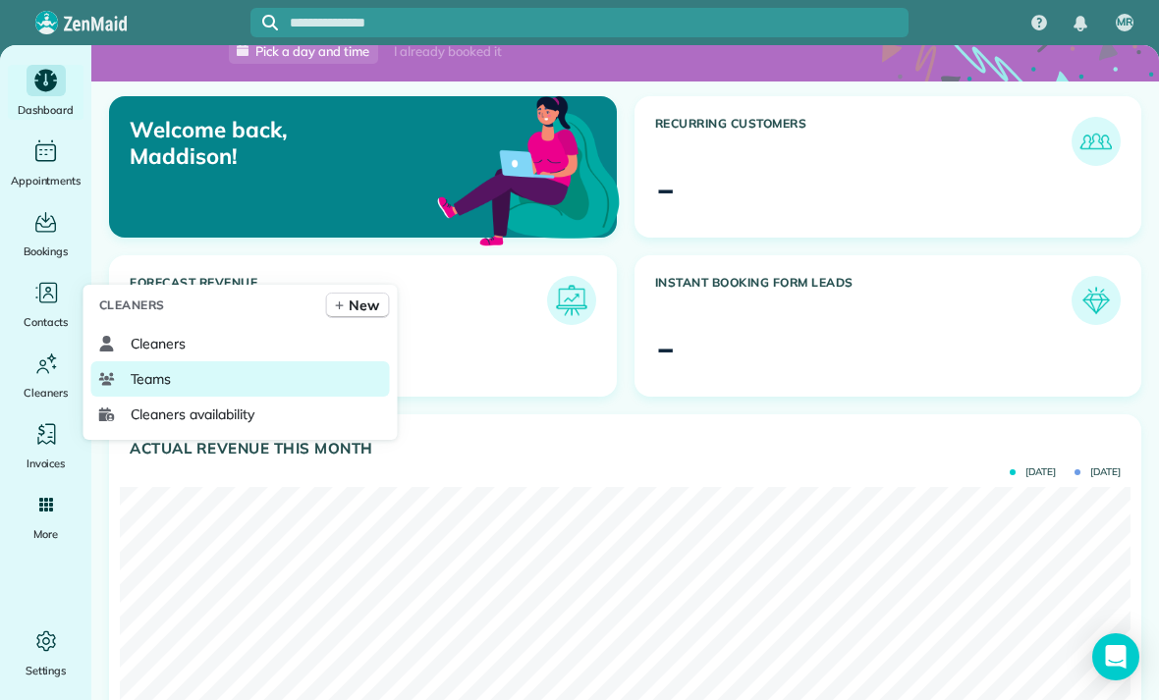
click at [173, 397] on link "Teams" at bounding box center [240, 378] width 299 height 35
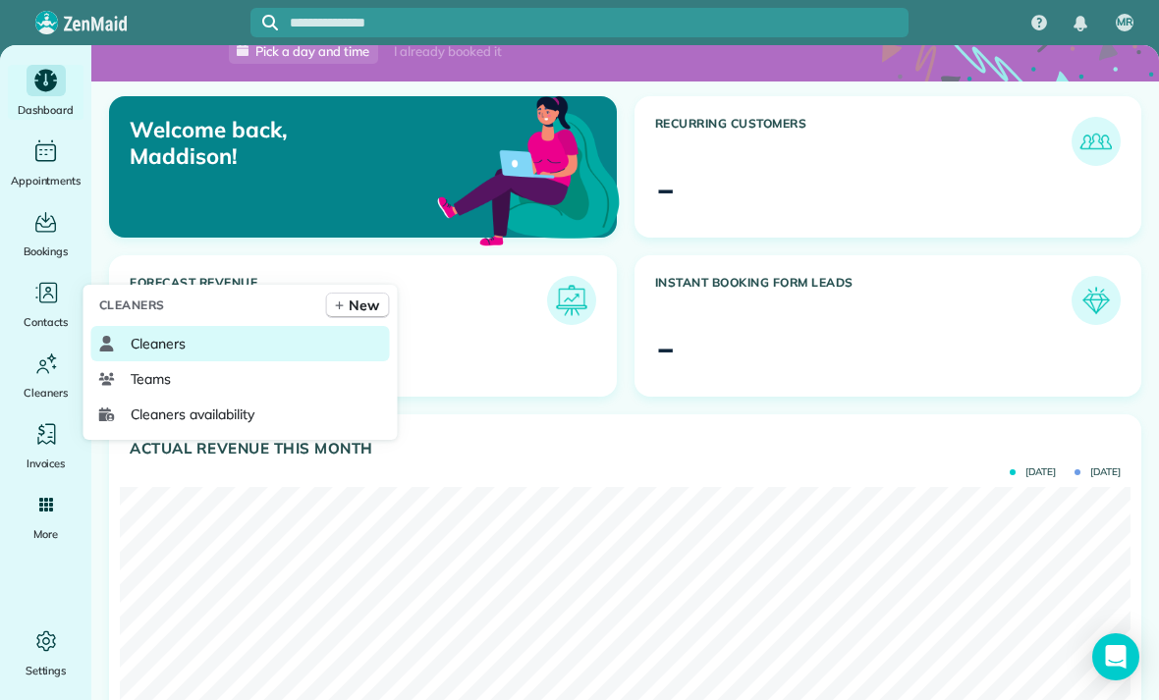
click at [192, 361] on link "Cleaners" at bounding box center [240, 343] width 299 height 35
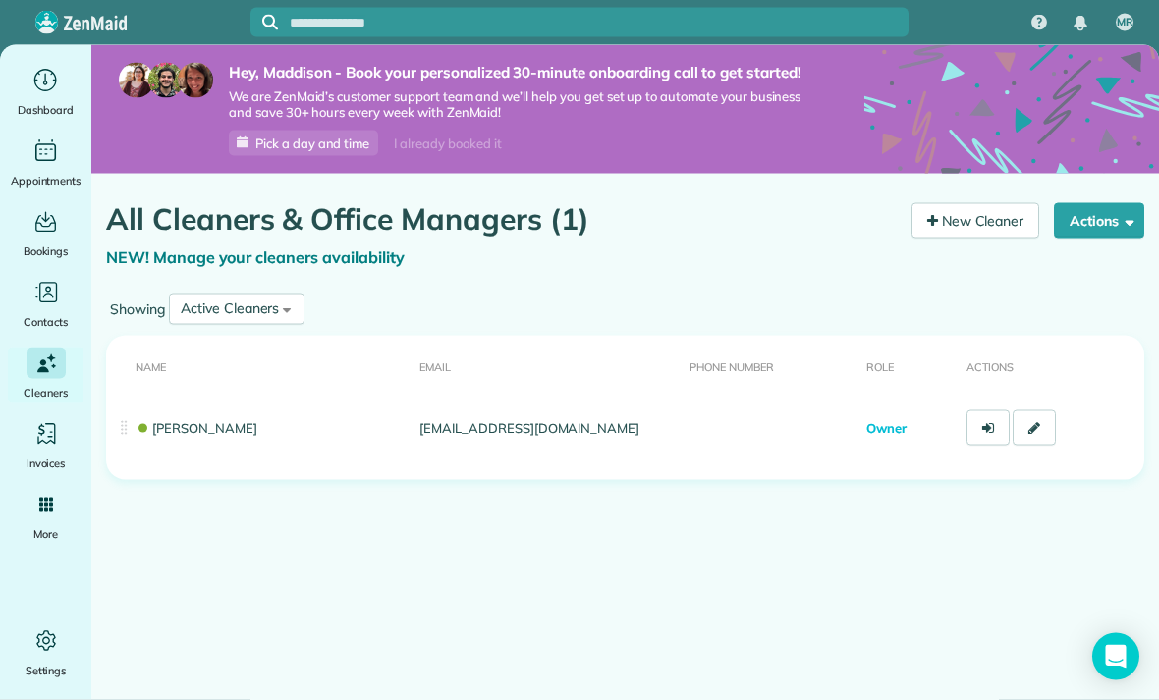
scroll to position [44, 0]
click at [976, 203] on link "New Cleaner" at bounding box center [976, 220] width 129 height 35
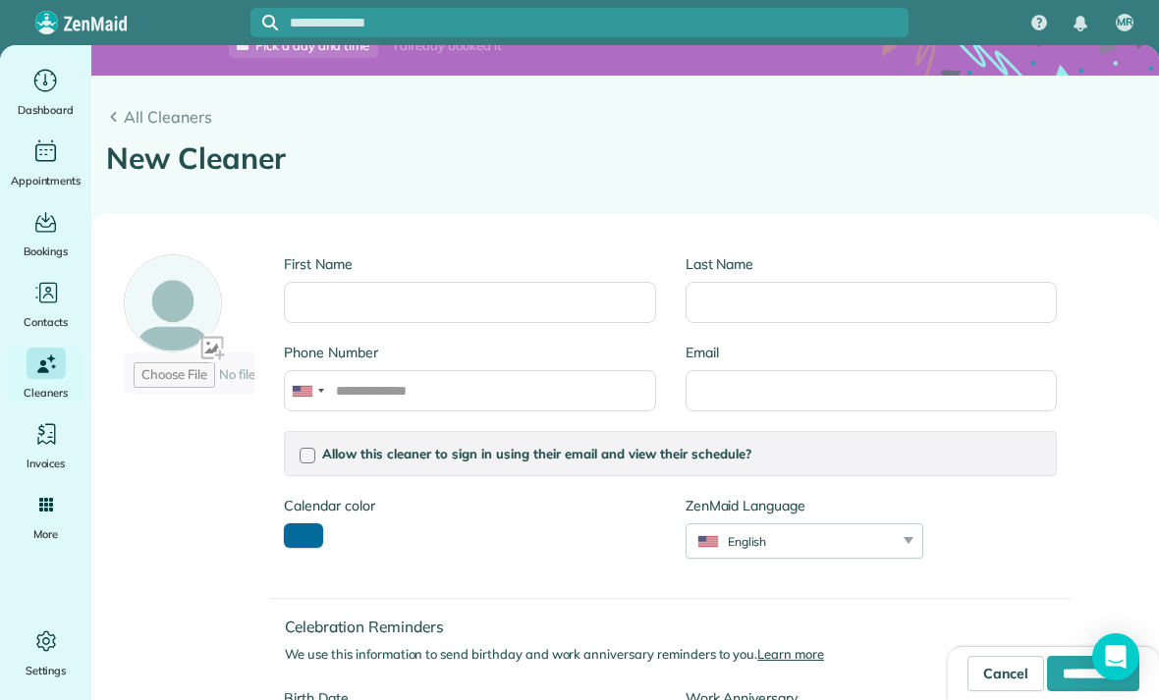
scroll to position [128, 0]
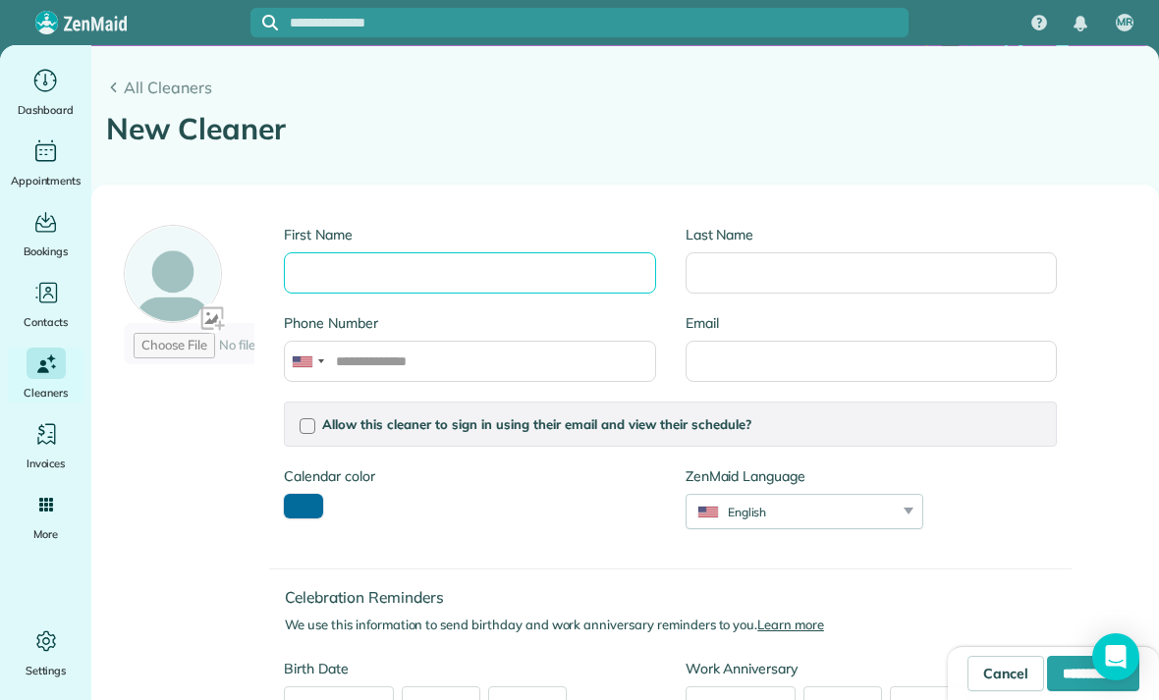
click at [450, 267] on input "First Name" at bounding box center [469, 272] width 371 height 41
type input "*******"
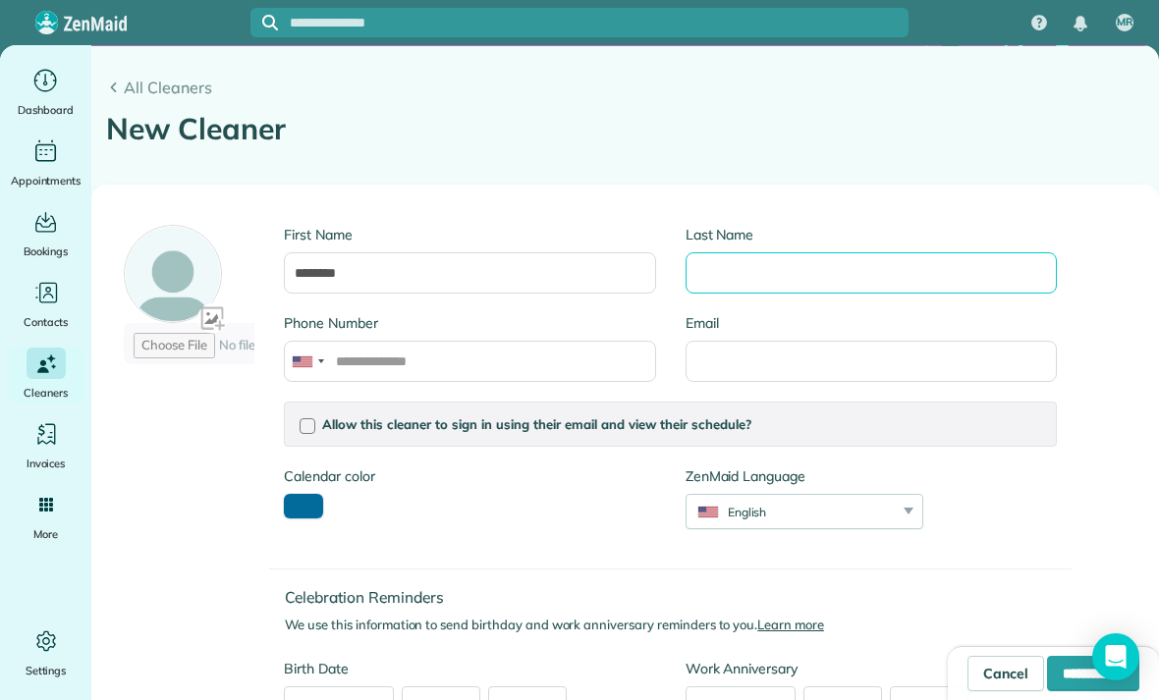
click at [812, 270] on input "Last Name" at bounding box center [871, 272] width 371 height 41
type input "*"
type input "*********"
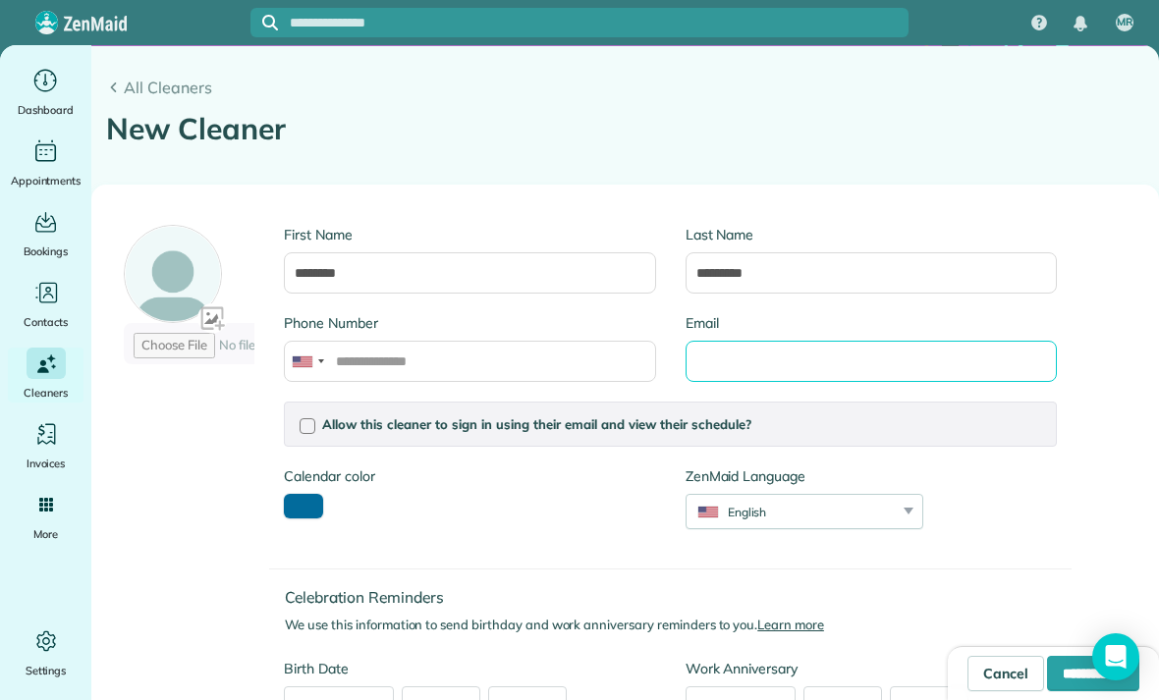
click at [863, 370] on input "Email" at bounding box center [871, 361] width 371 height 41
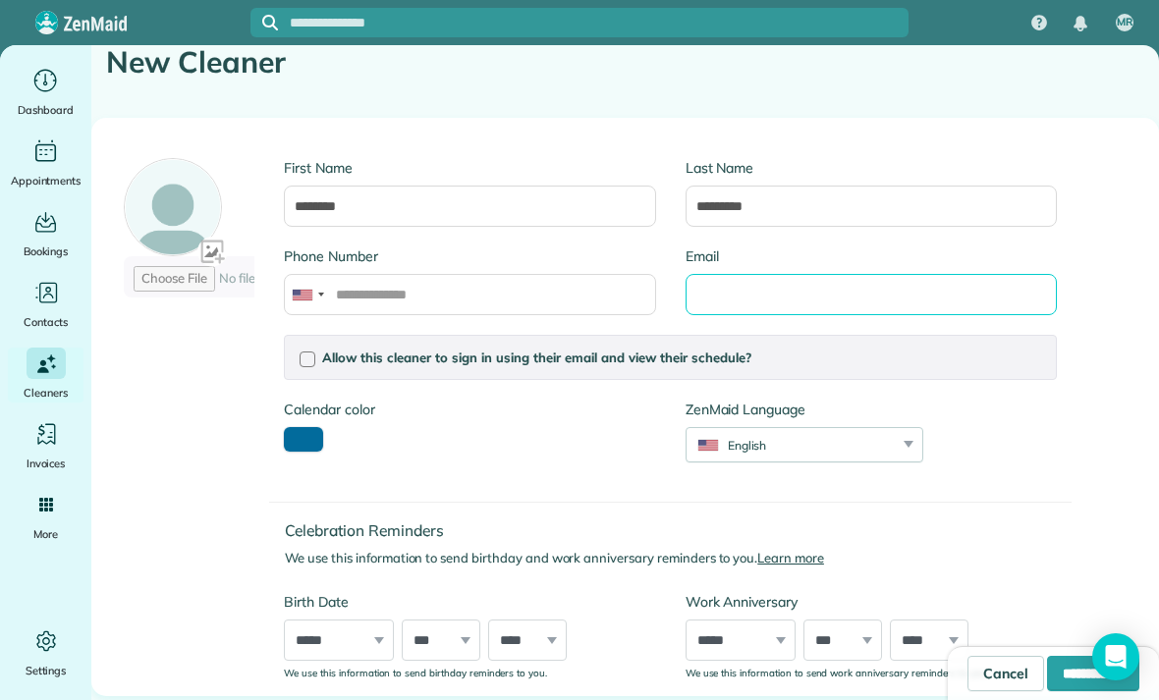
scroll to position [217, 0]
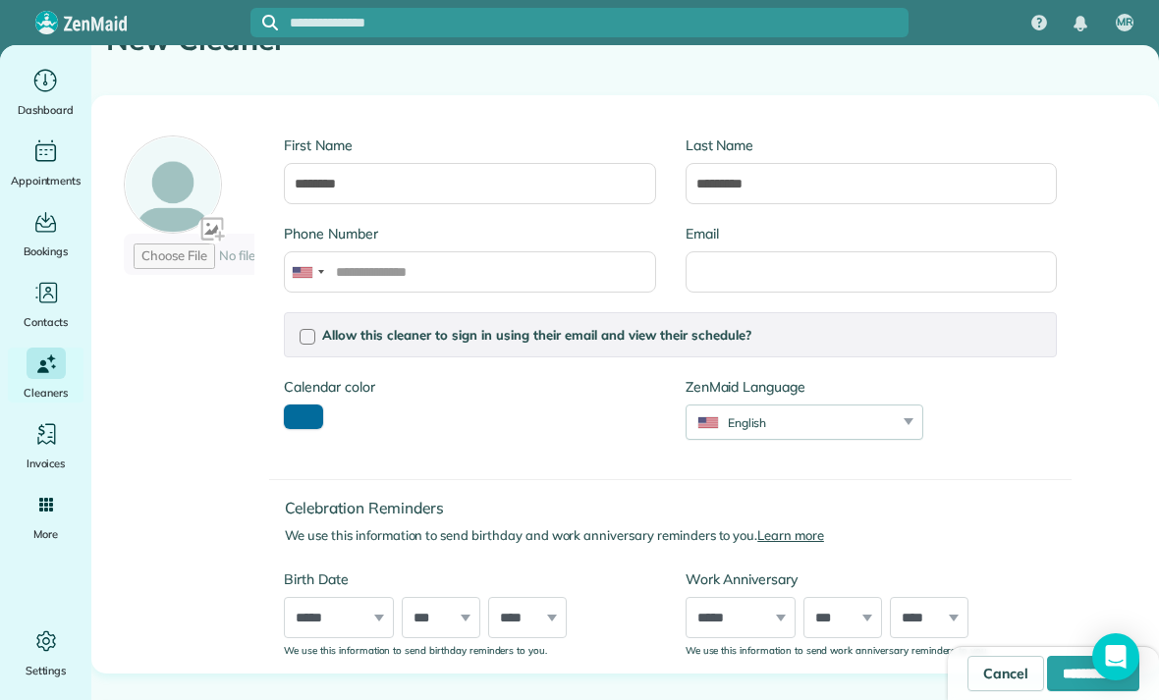
click at [306, 426] on button "toggle color picker dialog" at bounding box center [303, 417] width 39 height 25
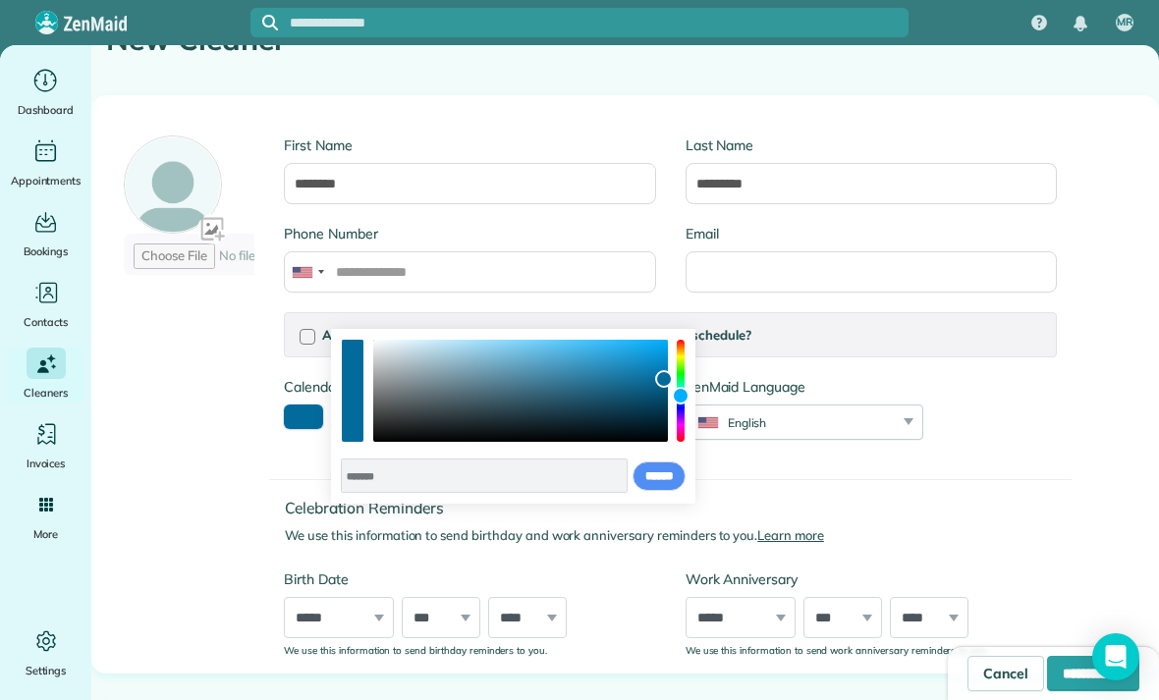
click at [1039, 430] on div "Allow this cleaner to sign in using their email and view their schedule? Passwo…" at bounding box center [670, 385] width 802 height 147
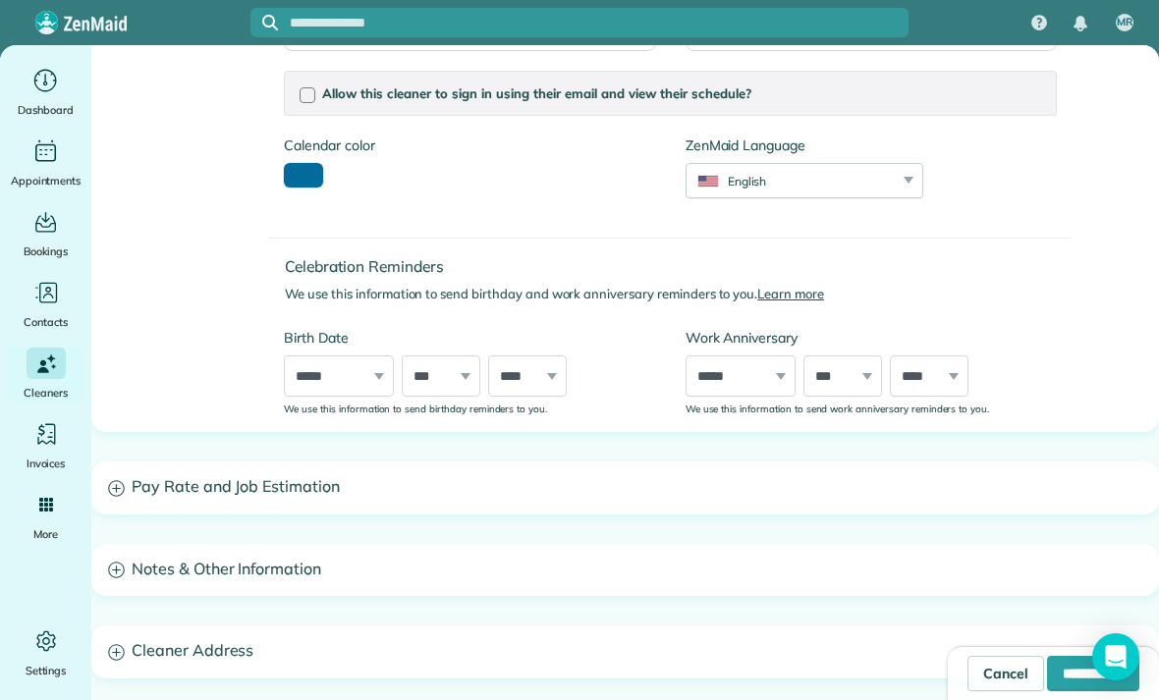
scroll to position [461, 0]
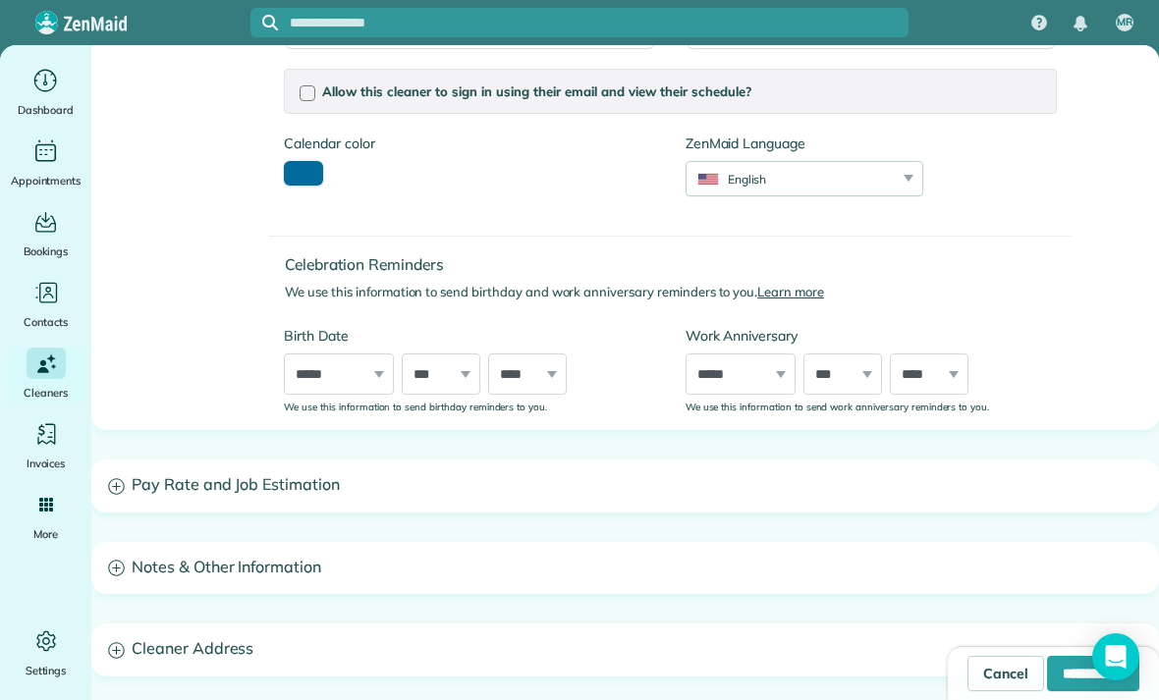
click at [387, 490] on h3 "Pay Rate and Job Estimation" at bounding box center [625, 486] width 1066 height 50
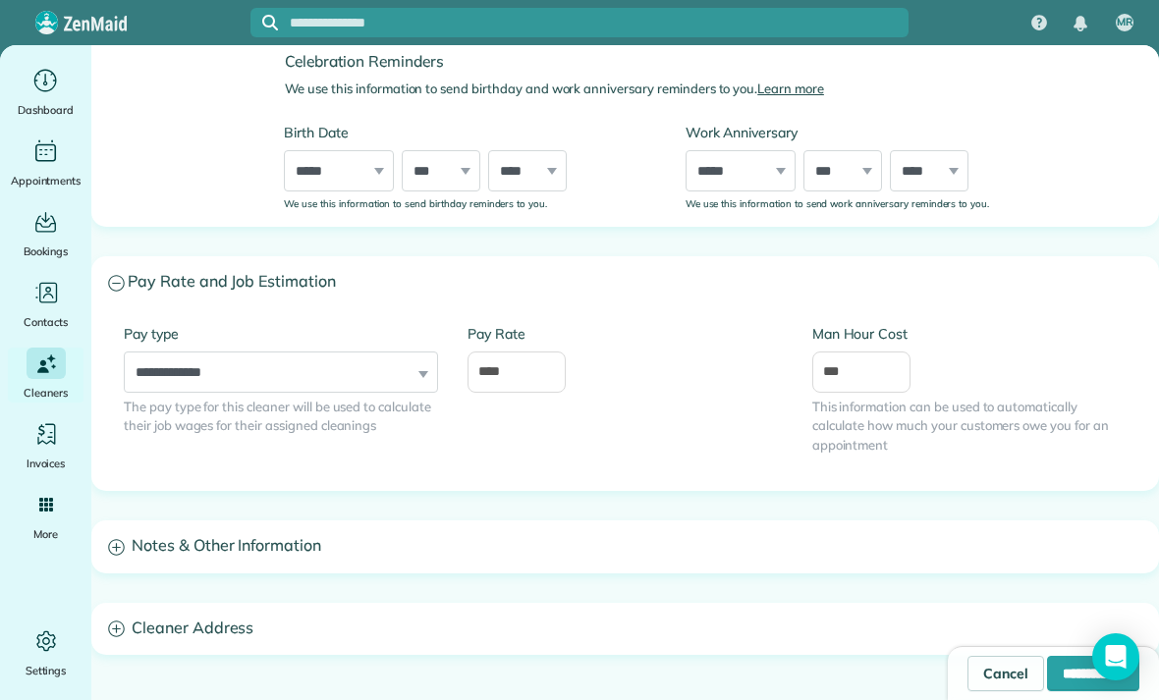
scroll to position [671, 0]
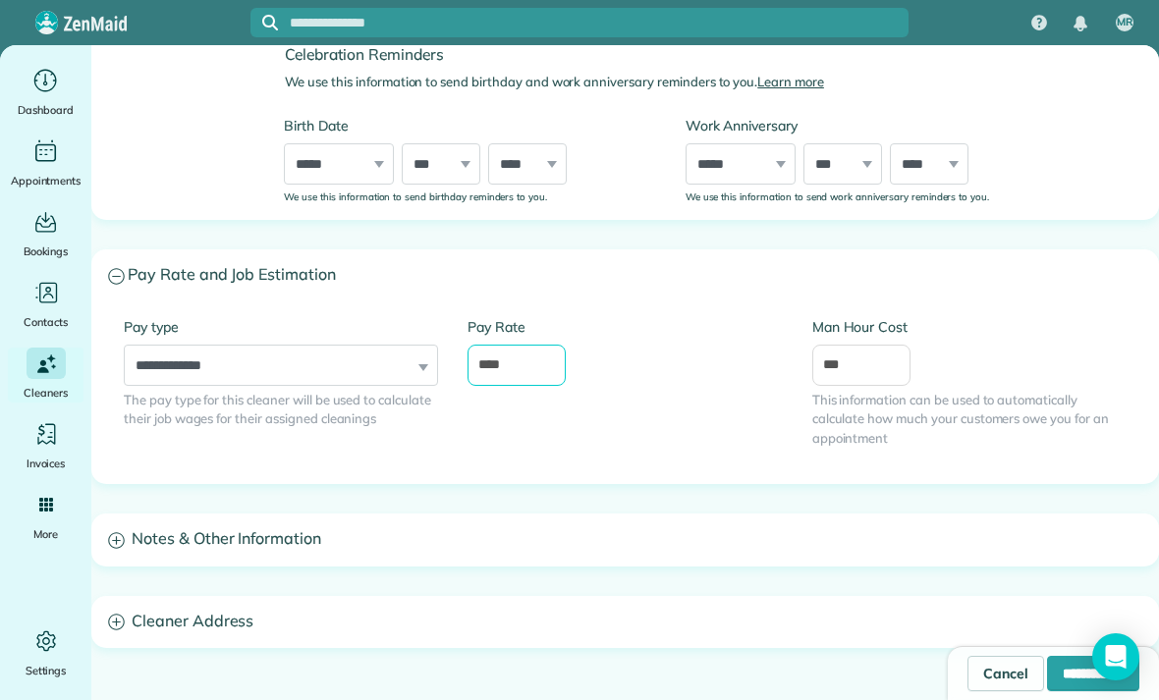
click at [529, 377] on input "****" at bounding box center [517, 365] width 98 height 41
type input "*"
type input "**"
click at [723, 399] on div "Pay Rate **" at bounding box center [625, 361] width 344 height 88
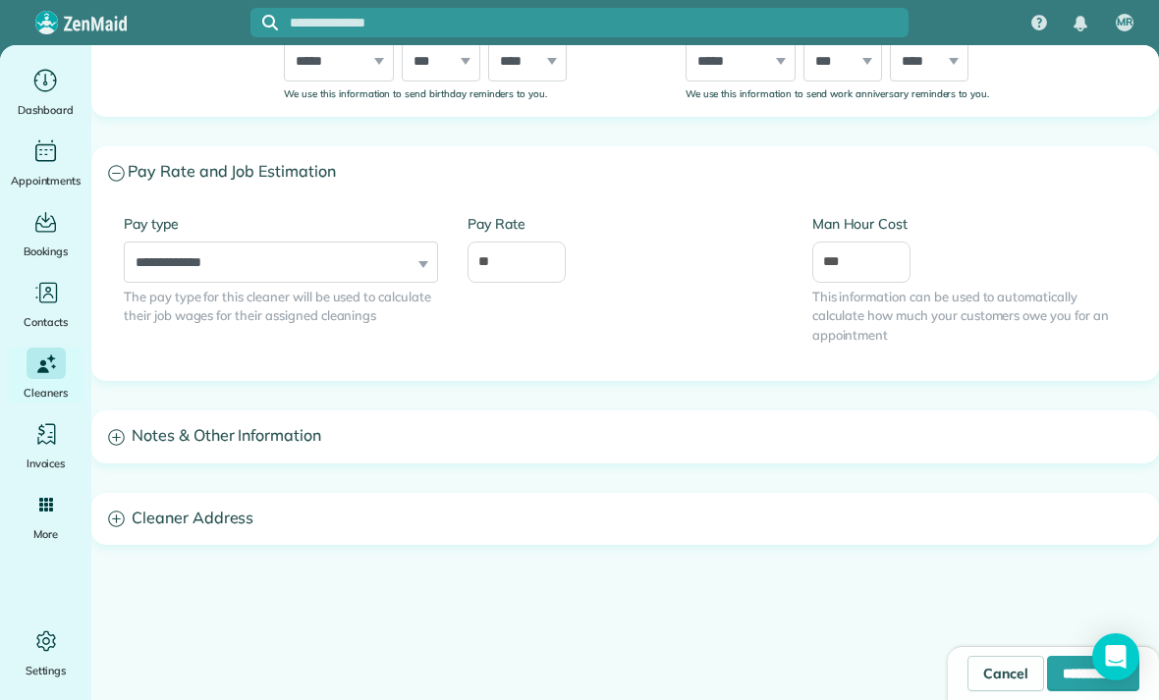
scroll to position [774, 0]
click at [1064, 682] on input "**********" at bounding box center [1093, 673] width 92 height 35
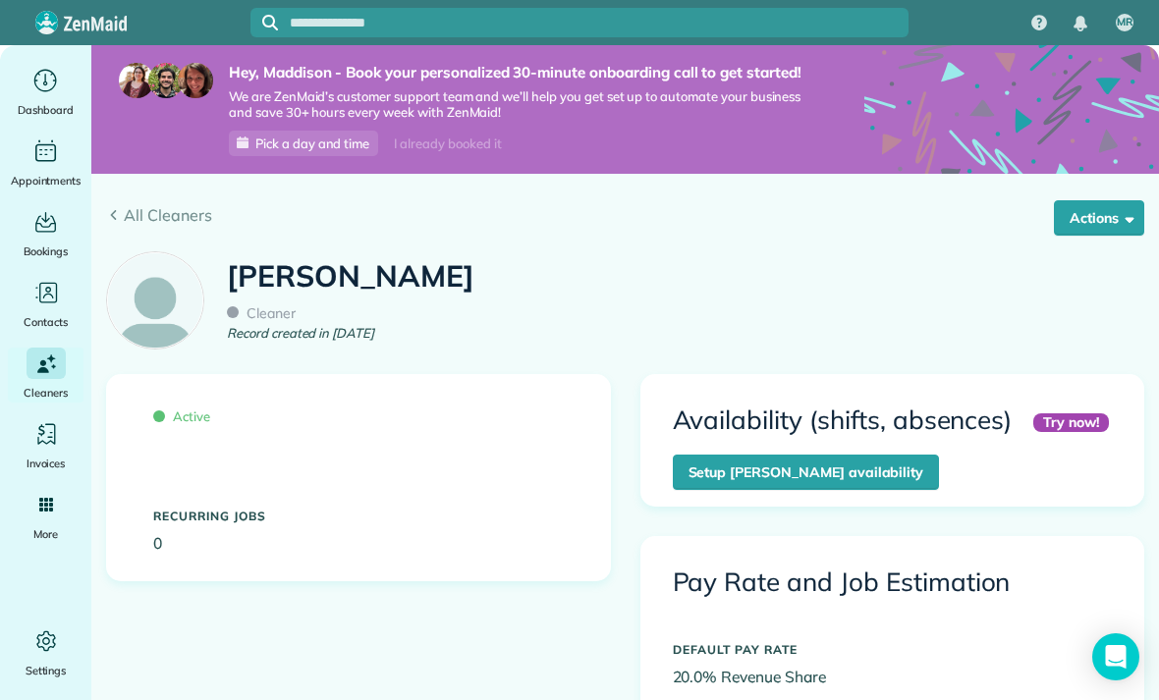
scroll to position [1, 0]
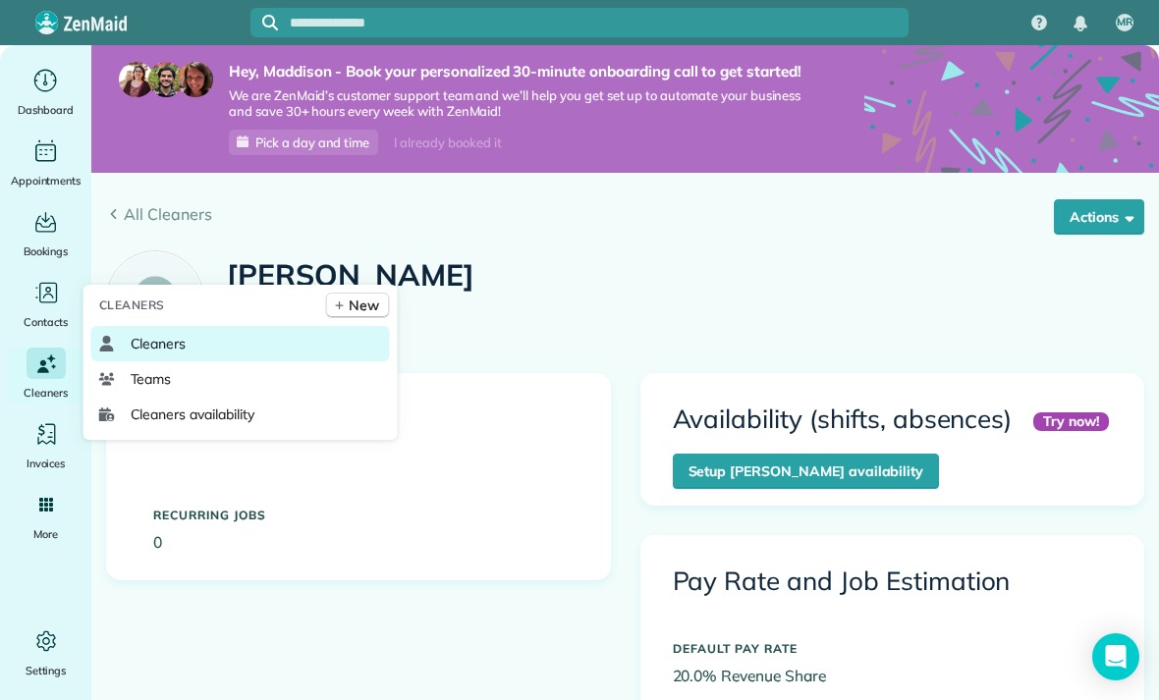
click at [179, 354] on span "Cleaners" at bounding box center [159, 344] width 56 height 20
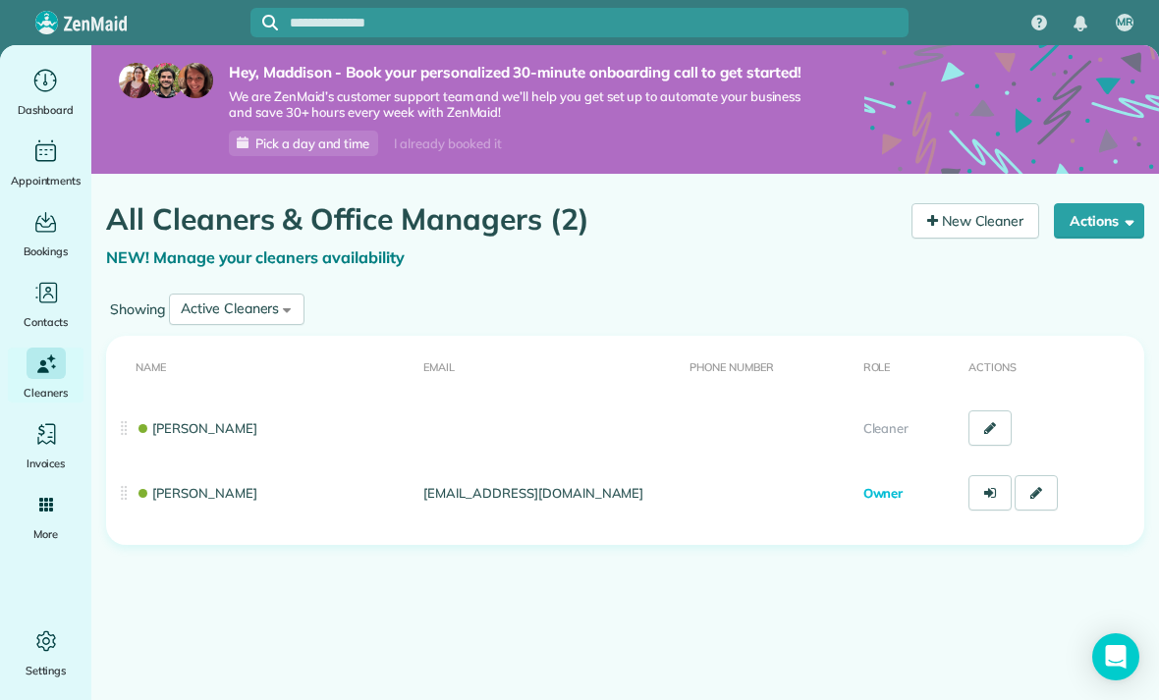
click at [1156, 259] on div "All Cleaners & Office Managers (2) NEW! Manage your cleaners availability Your …" at bounding box center [625, 231] width 1068 height 115
click at [974, 233] on link "New Cleaner" at bounding box center [976, 220] width 129 height 35
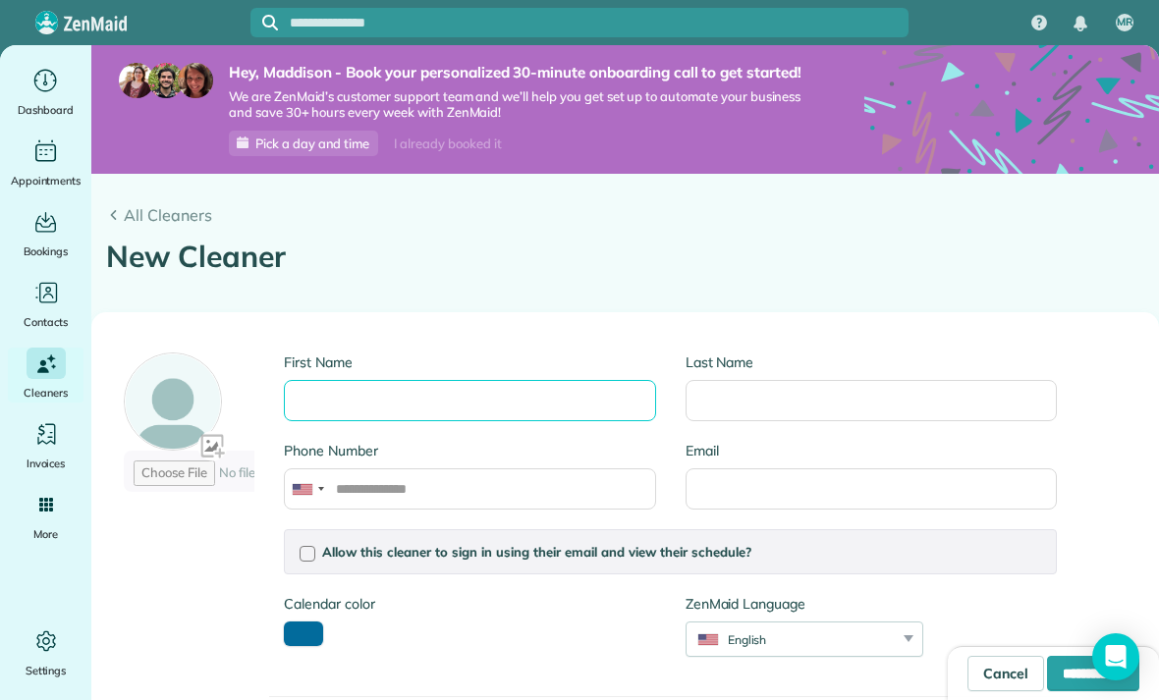
click at [536, 418] on input "First Name" at bounding box center [469, 400] width 371 height 41
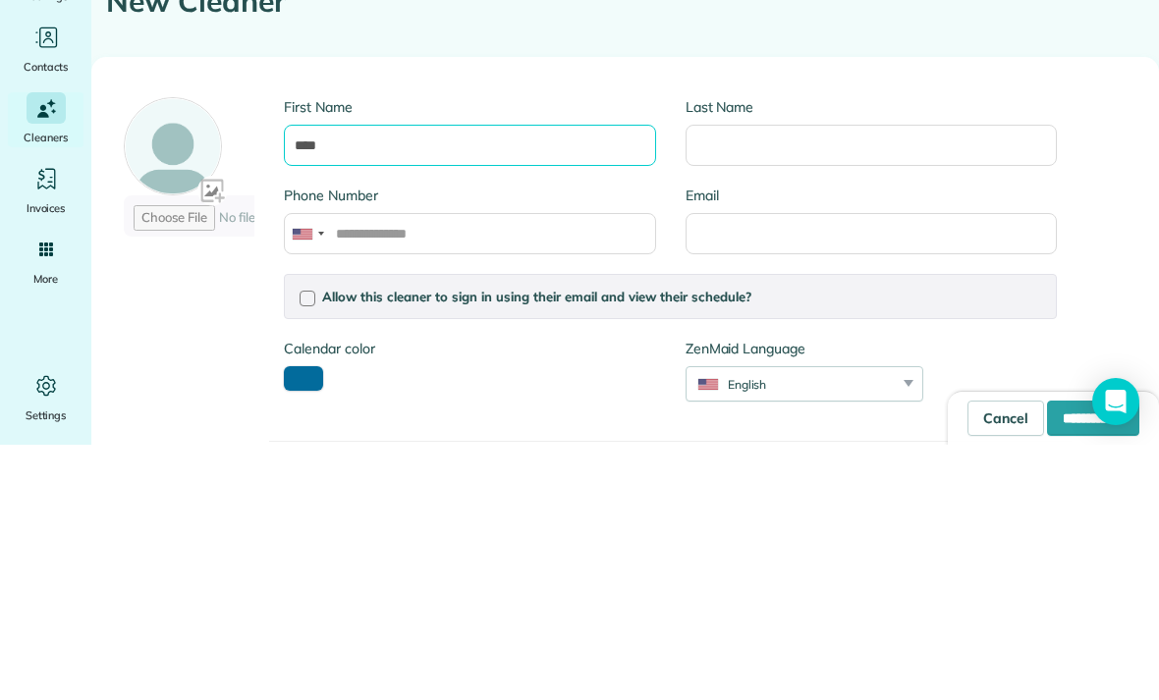
type input "****"
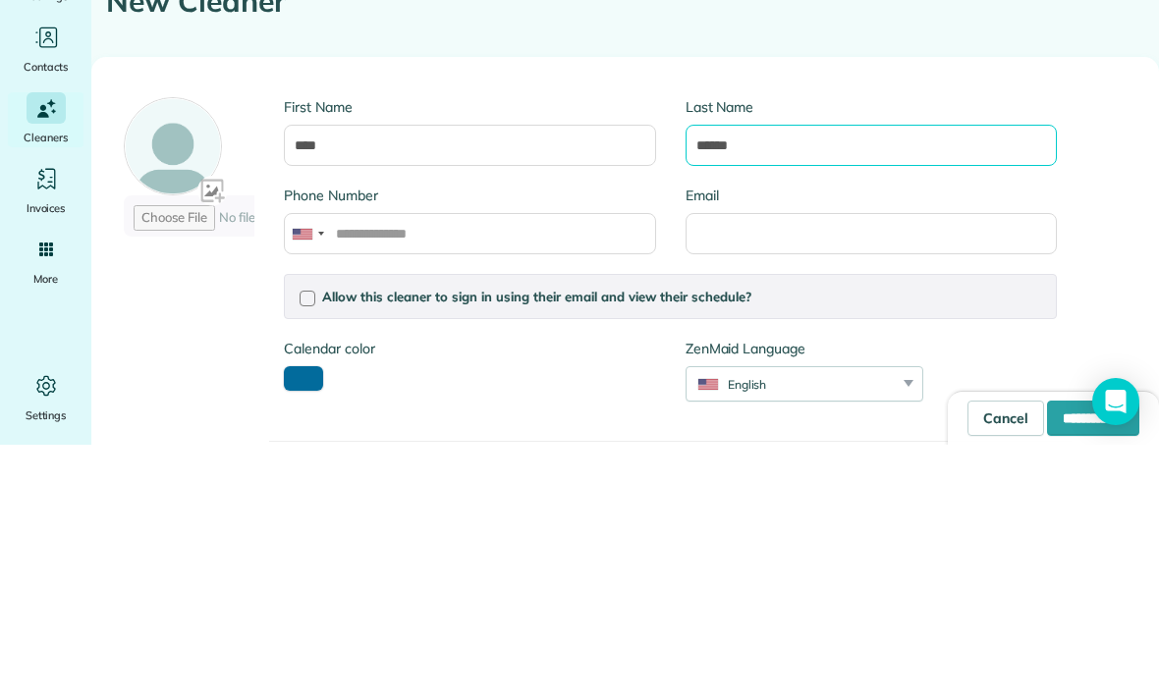
type input "******"
click at [1054, 353] on label "Last Name" at bounding box center [871, 363] width 371 height 20
click at [1054, 380] on input "******" at bounding box center [871, 400] width 371 height 41
click at [1060, 353] on div "Last Name ******" at bounding box center [871, 397] width 401 height 88
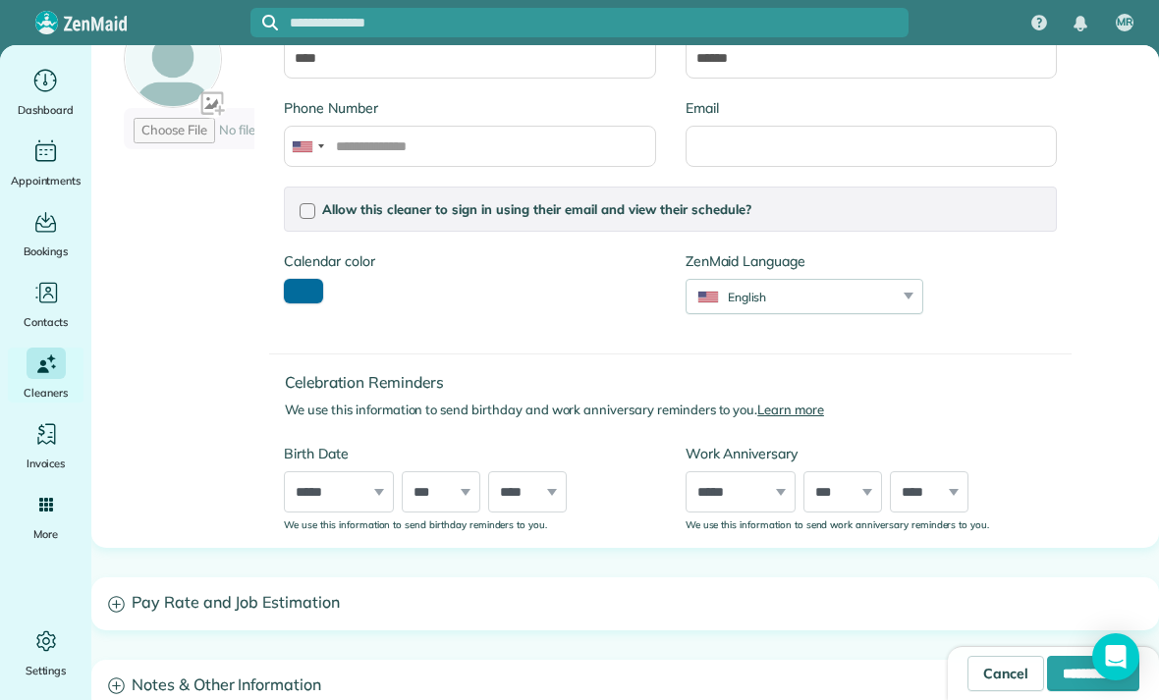
scroll to position [344, 0]
click at [1050, 685] on input "**********" at bounding box center [1093, 673] width 92 height 35
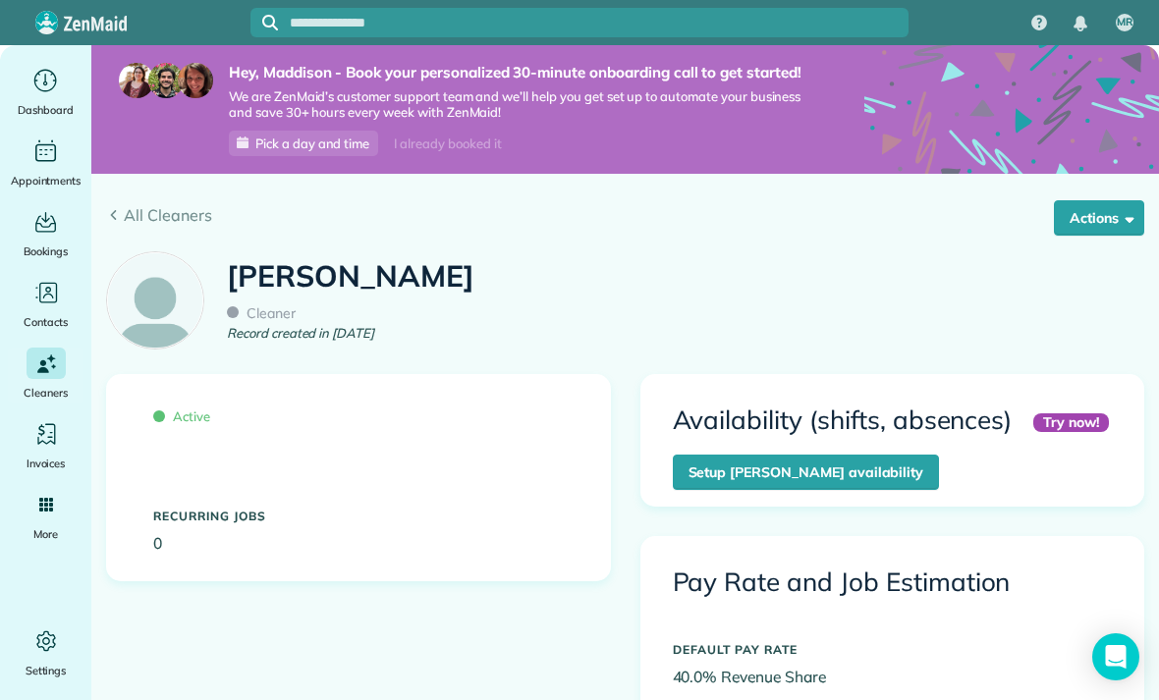
scroll to position [272, 0]
click at [981, 3] on div "MR" at bounding box center [579, 22] width 1159 height 45
